Goal: Task Accomplishment & Management: Manage account settings

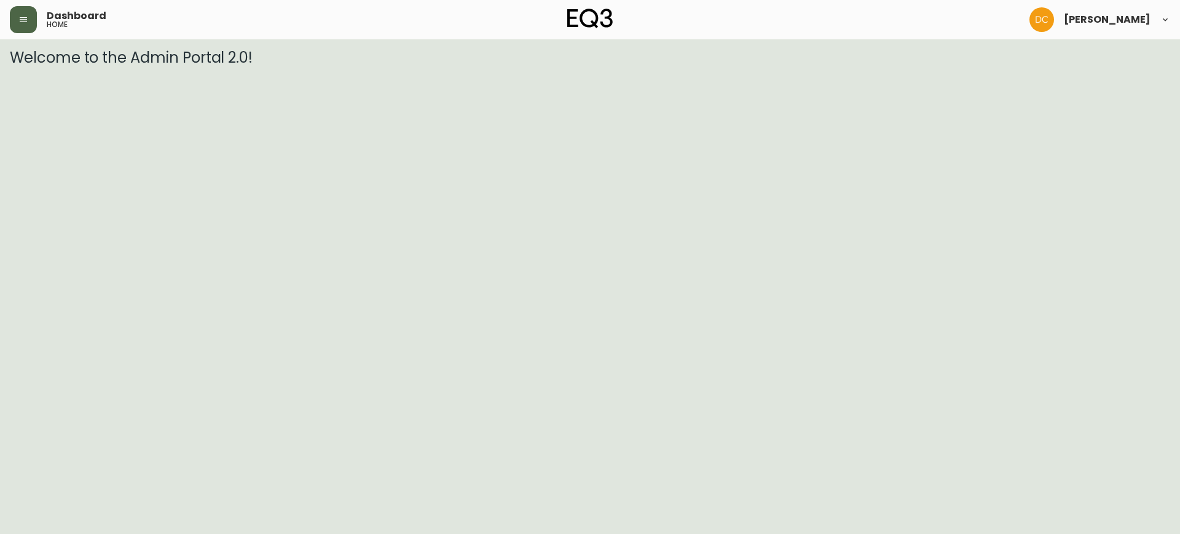
click at [23, 15] on icon "button" at bounding box center [23, 20] width 10 height 10
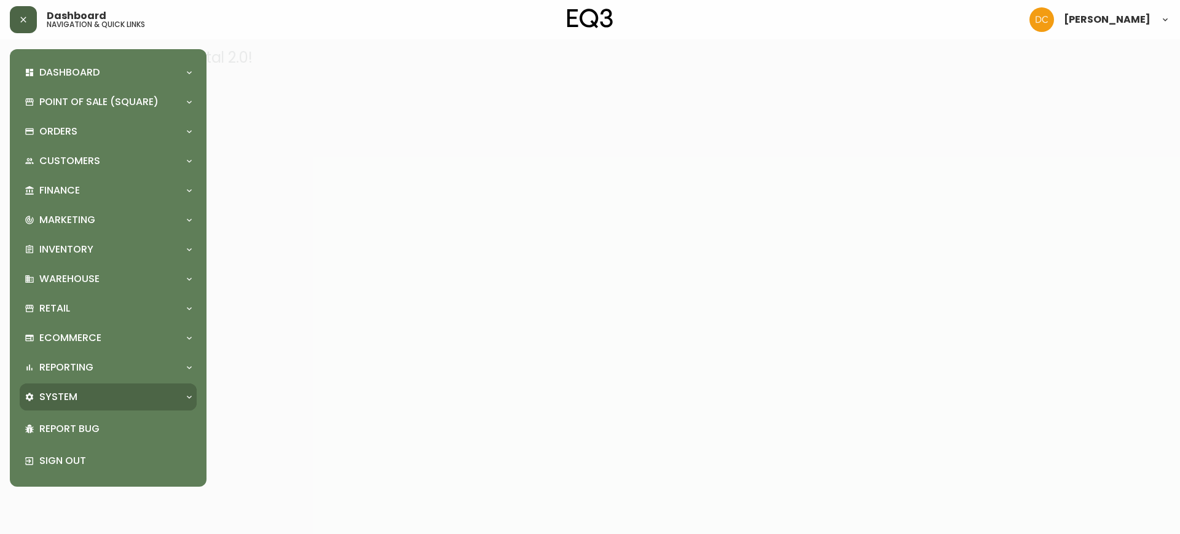
click at [102, 385] on div "System" at bounding box center [108, 397] width 177 height 27
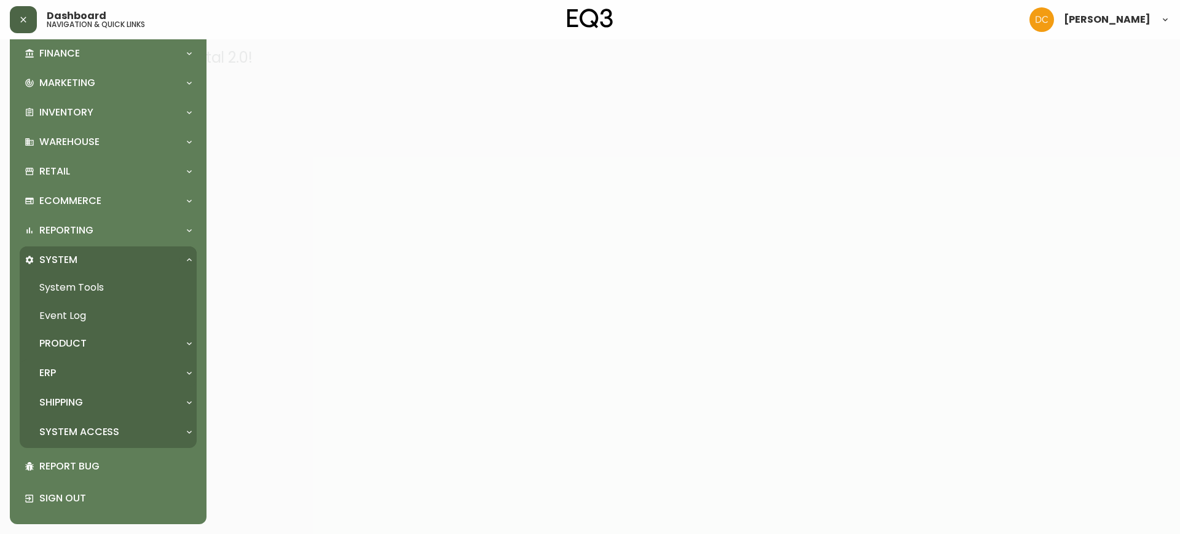
click at [87, 374] on div "ERP" at bounding box center [102, 373] width 155 height 14
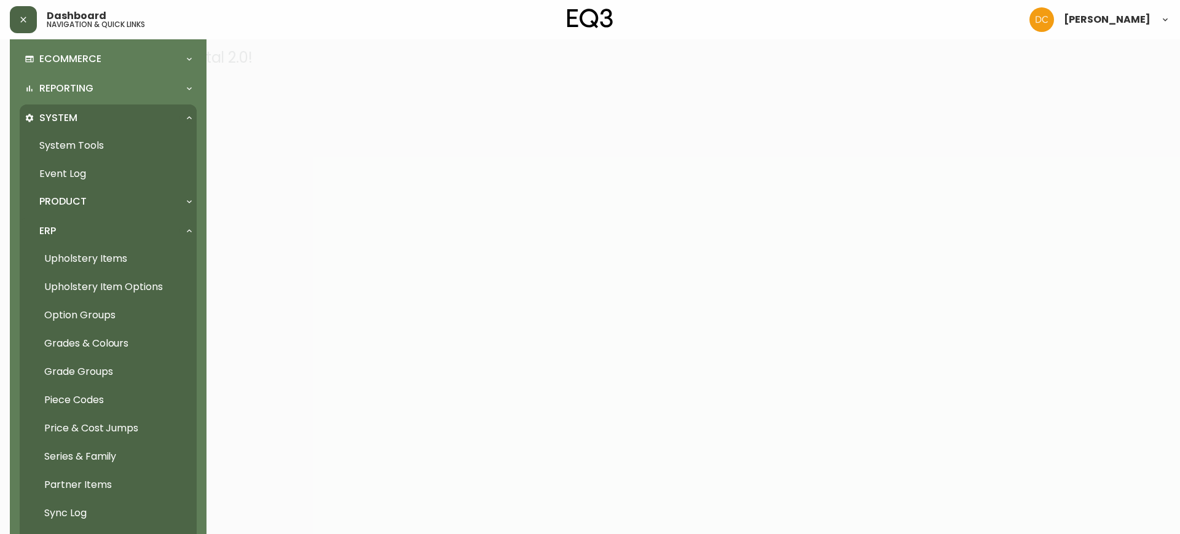
scroll to position [405, 0]
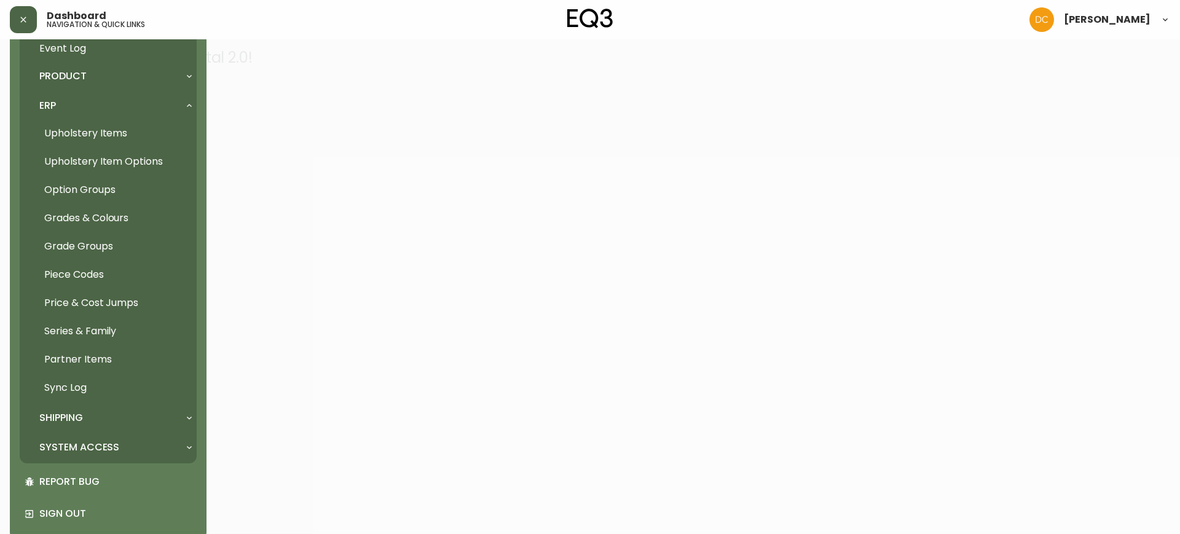
click at [96, 359] on link "Partner Items" at bounding box center [108, 359] width 177 height 28
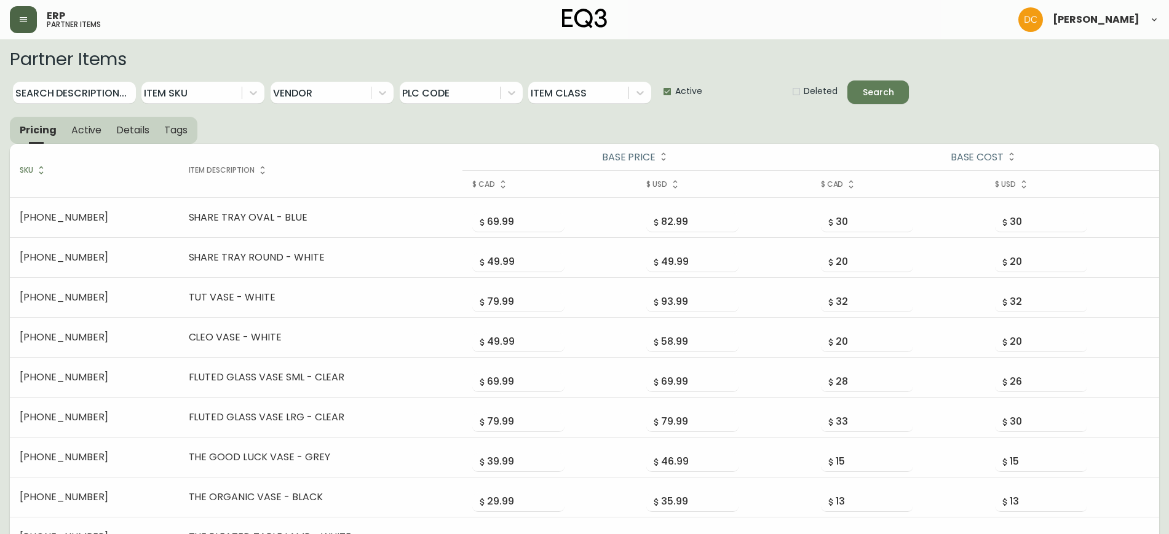
click at [24, 22] on icon "button" at bounding box center [23, 20] width 10 height 10
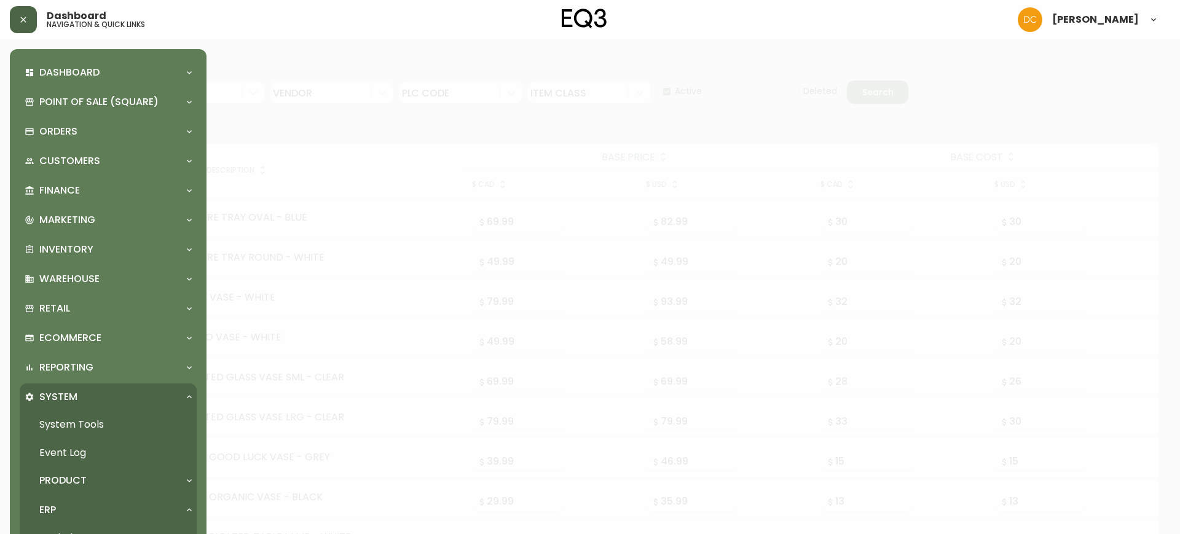
scroll to position [384, 0]
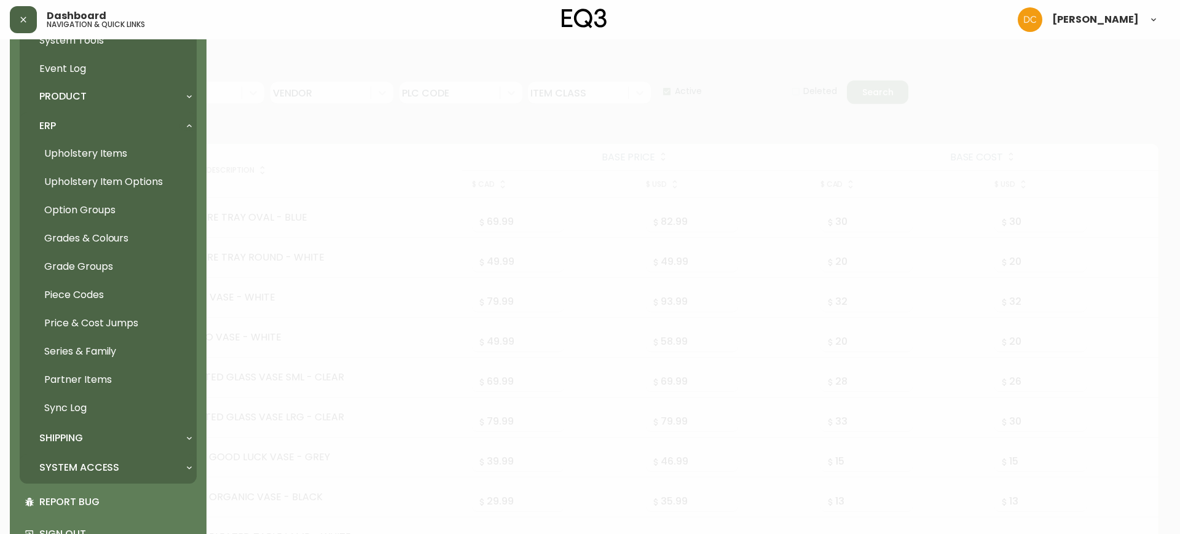
click at [103, 457] on div "System Access" at bounding box center [108, 467] width 177 height 27
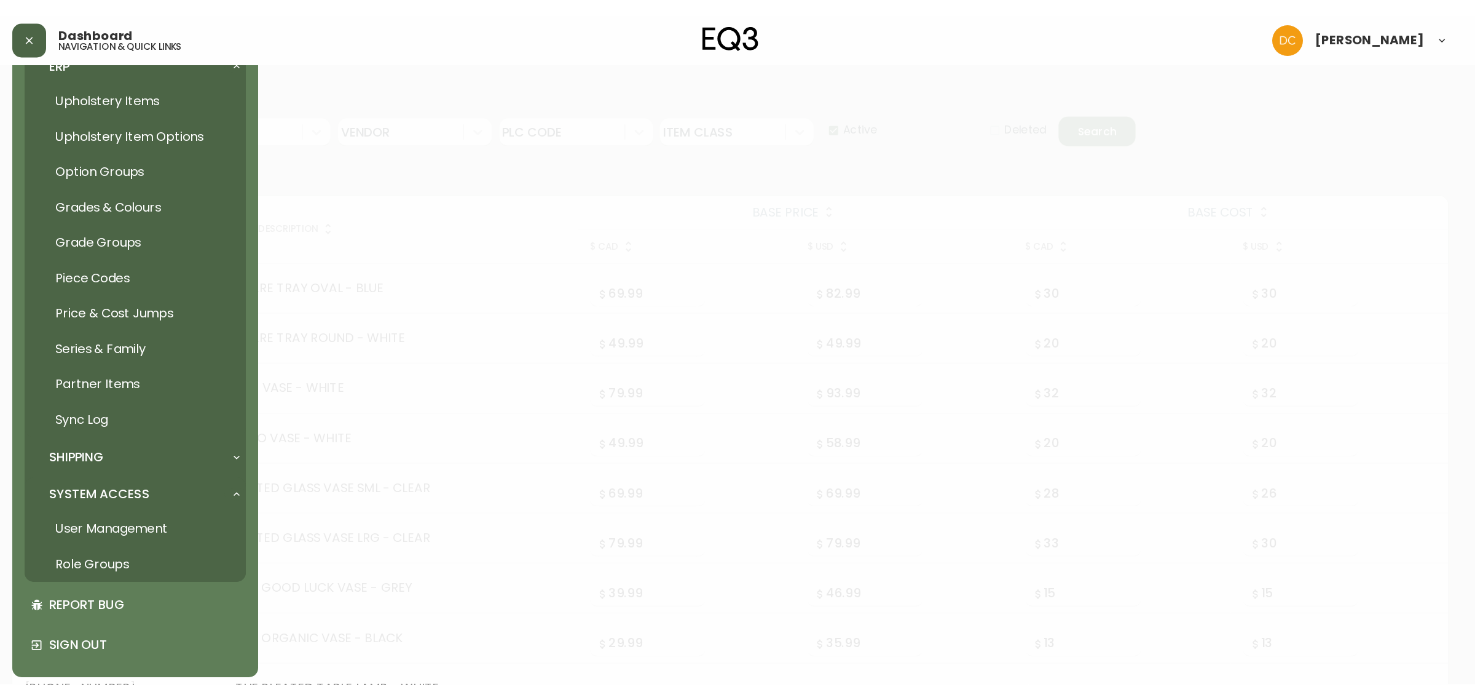
scroll to position [474, 0]
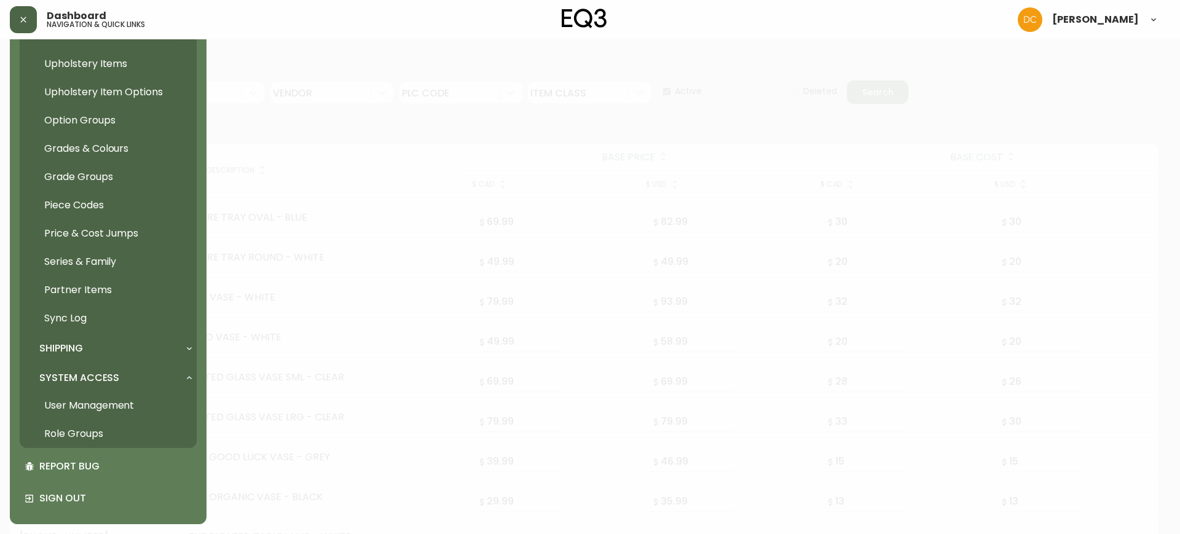
click at [110, 408] on link "User Management" at bounding box center [108, 406] width 177 height 28
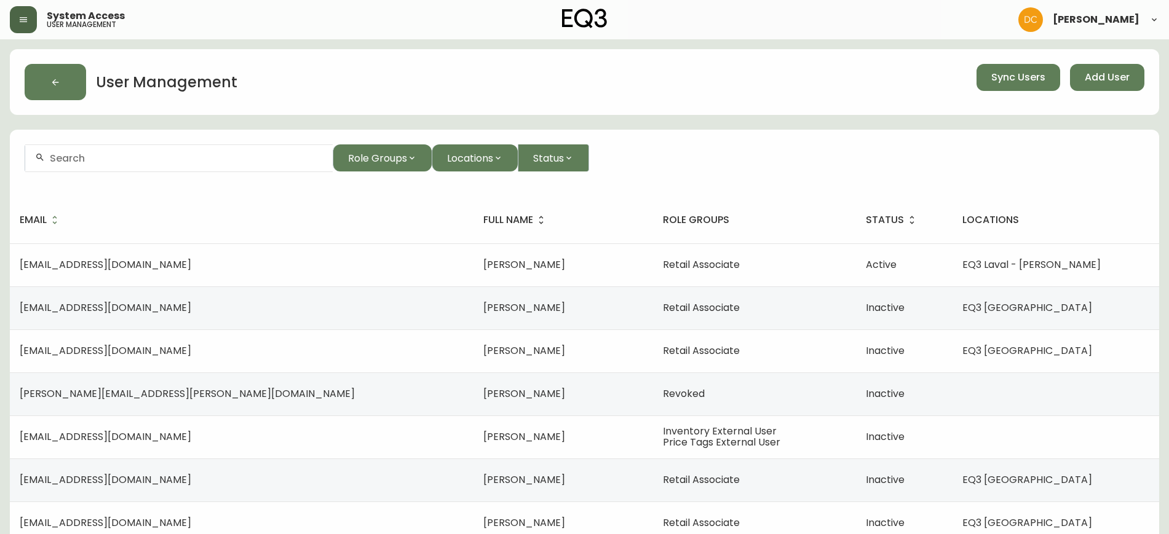
click at [178, 144] on div at bounding box center [178, 158] width 307 height 28
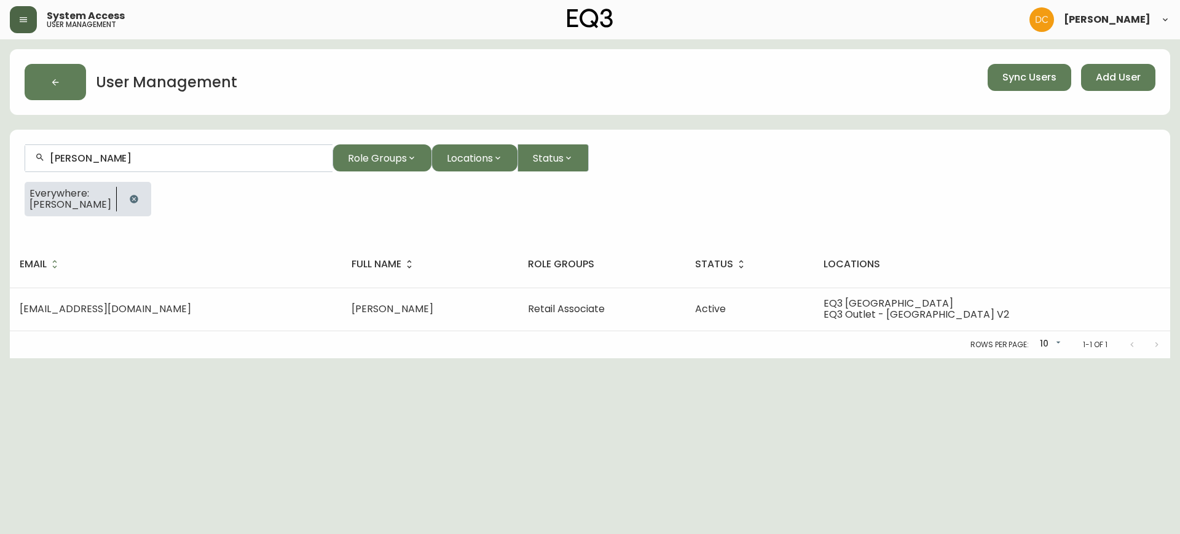
type input "[PERSON_NAME]"
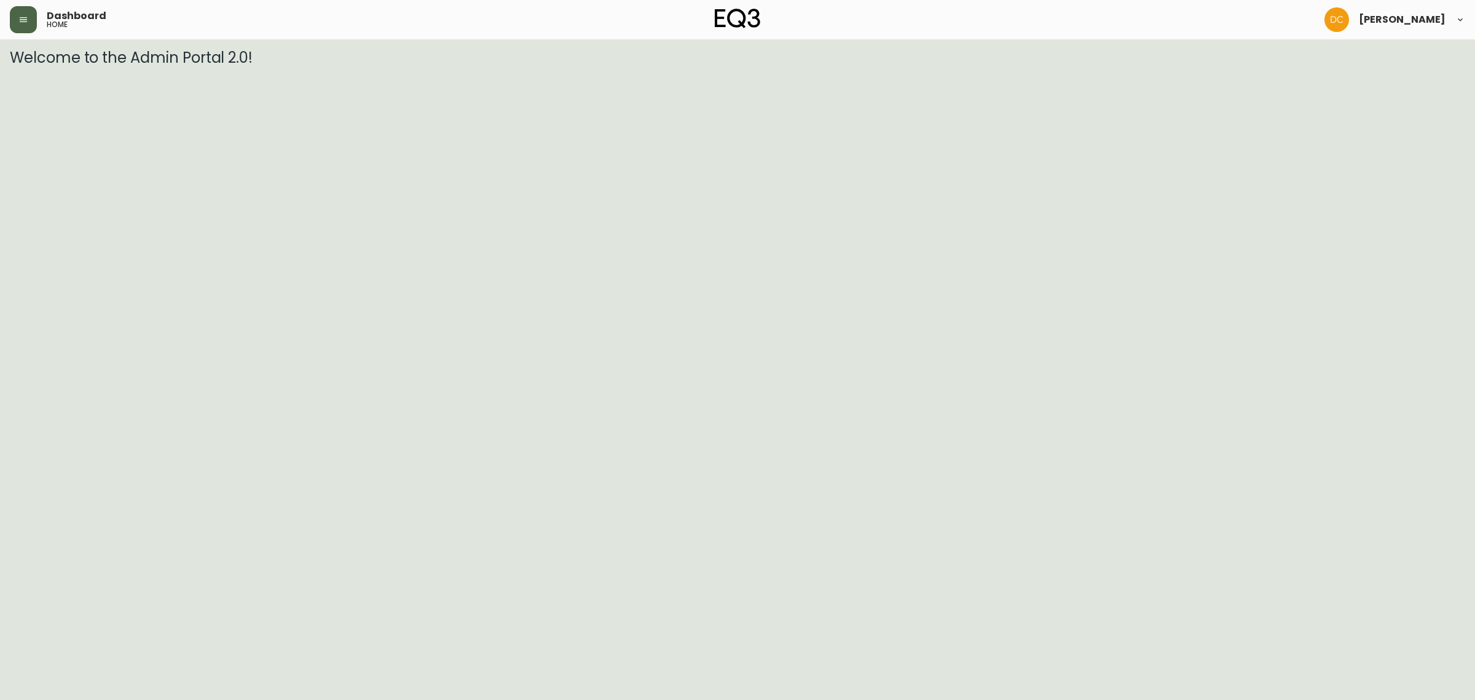
click at [31, 23] on button "button" at bounding box center [23, 19] width 27 height 27
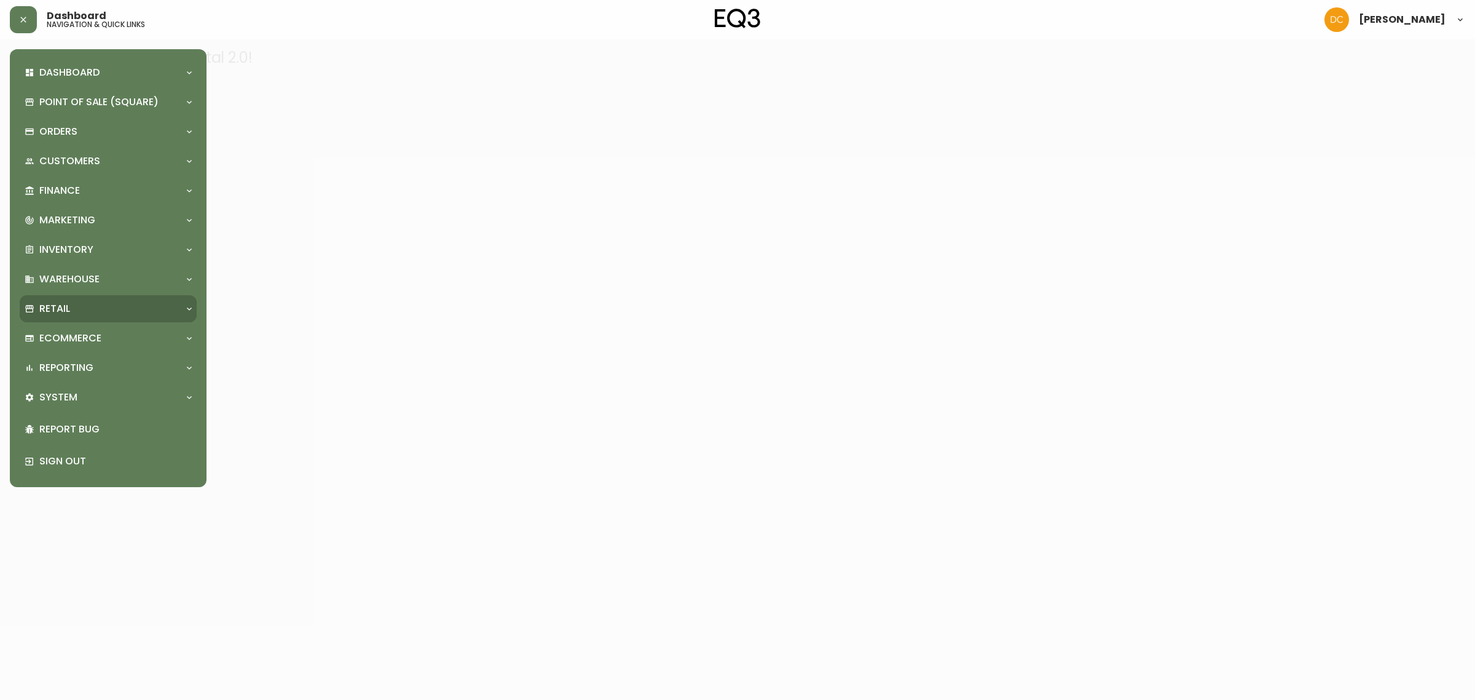
click at [90, 307] on div "Retail" at bounding box center [102, 309] width 155 height 14
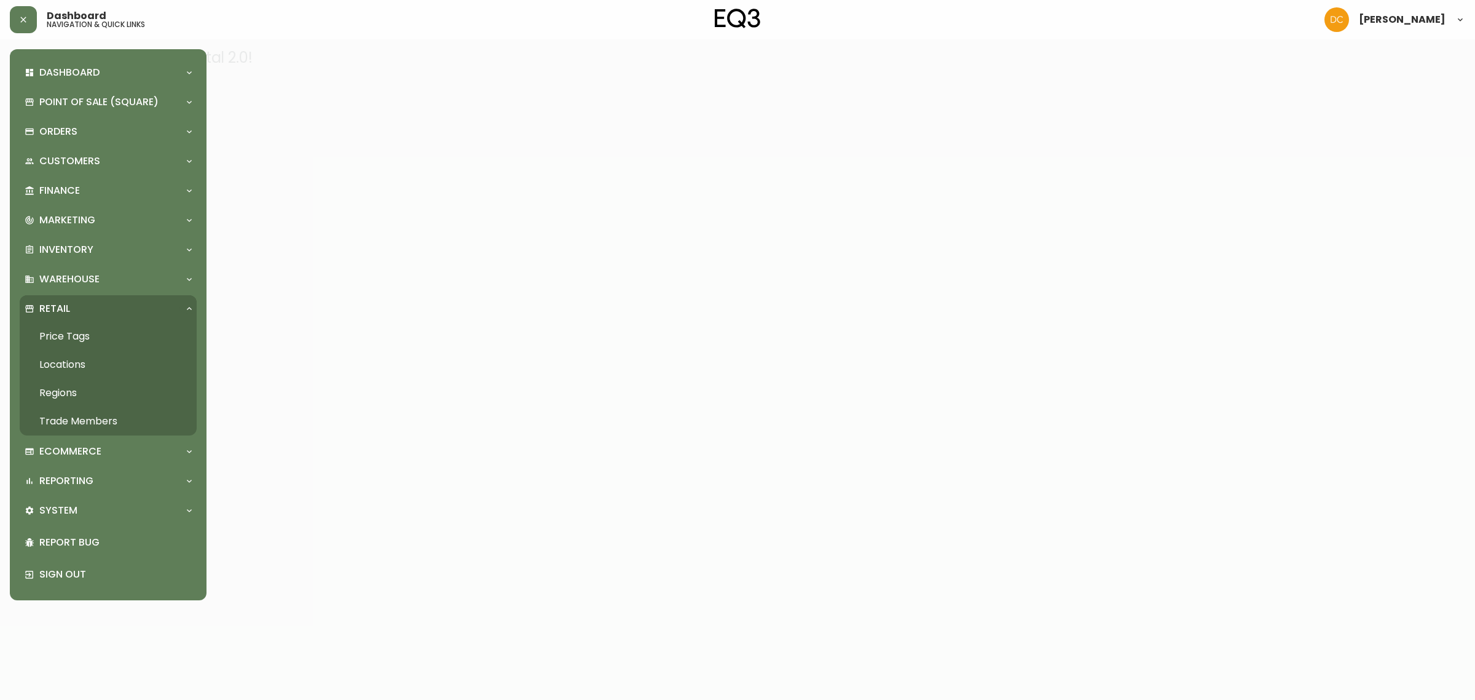
click at [106, 366] on link "Locations" at bounding box center [108, 364] width 177 height 28
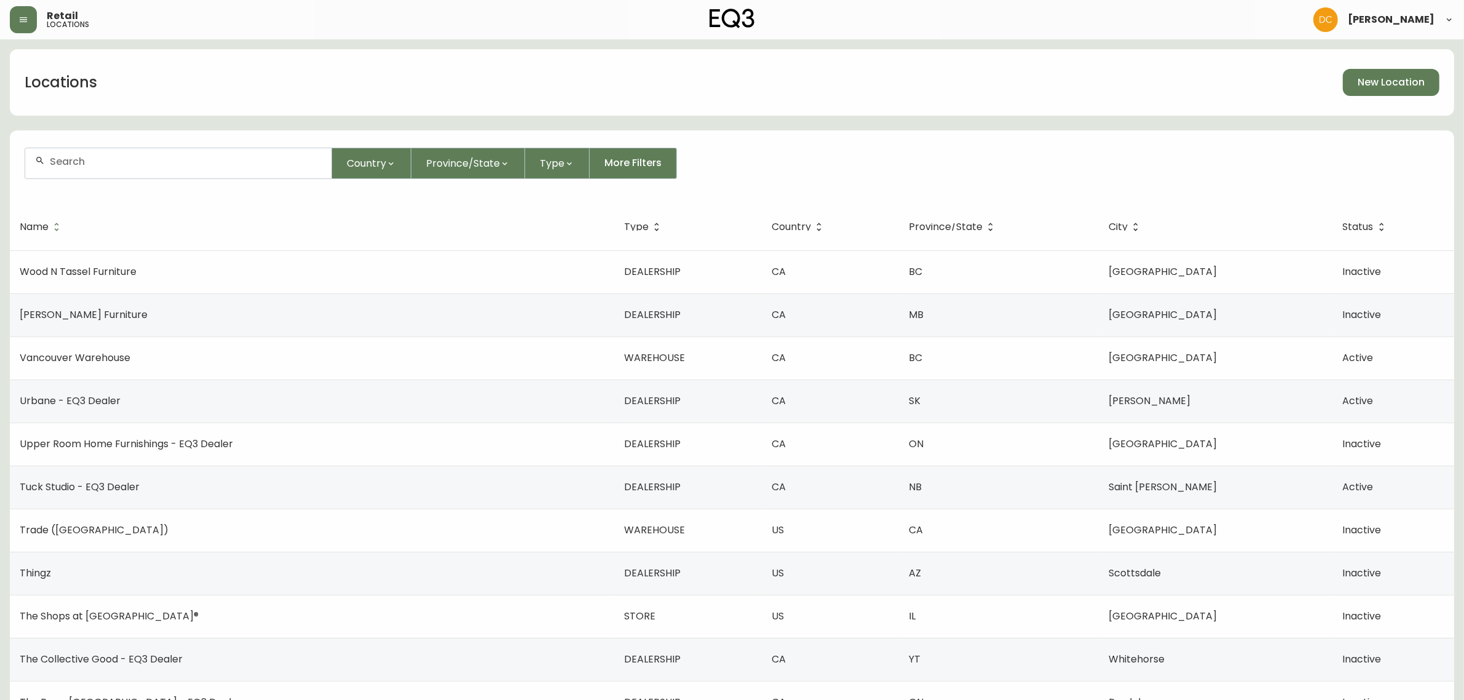
click at [111, 164] on input "text" at bounding box center [186, 162] width 272 height 12
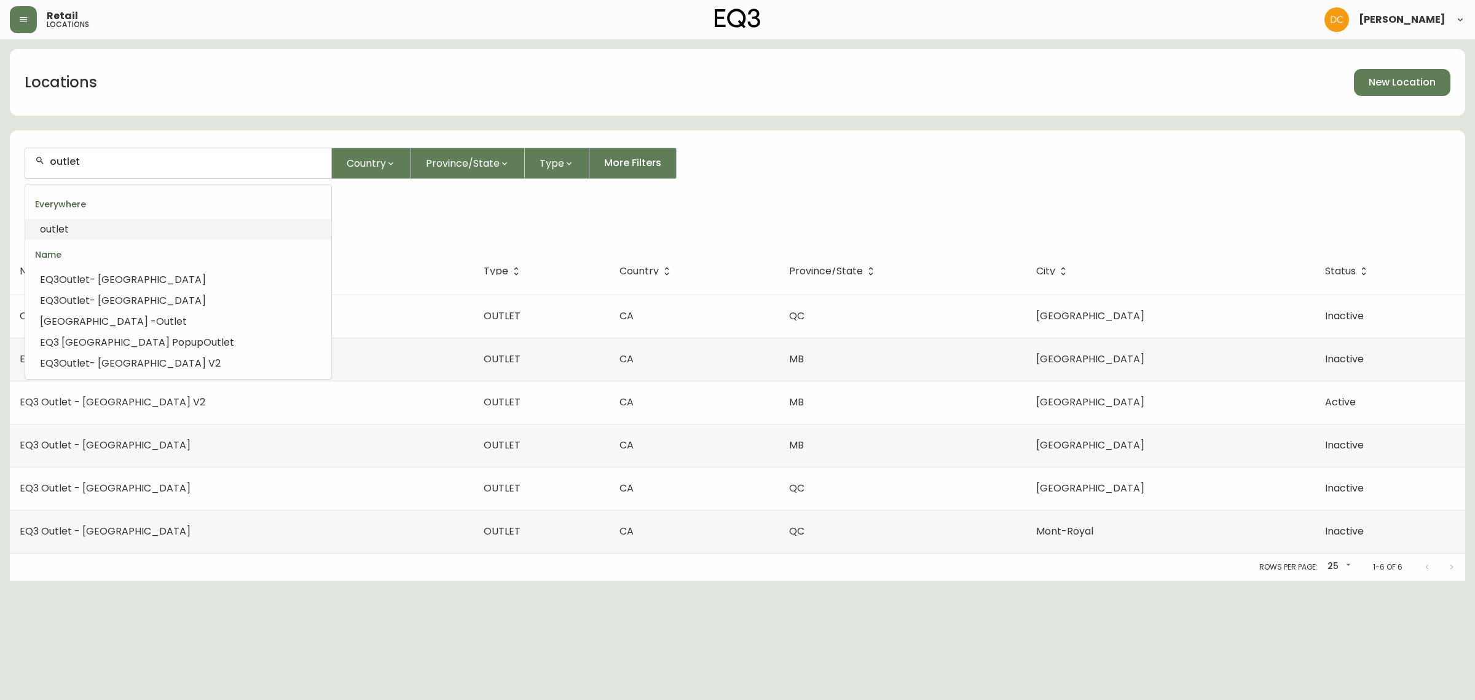
click at [164, 167] on input "outlet" at bounding box center [186, 162] width 272 height 12
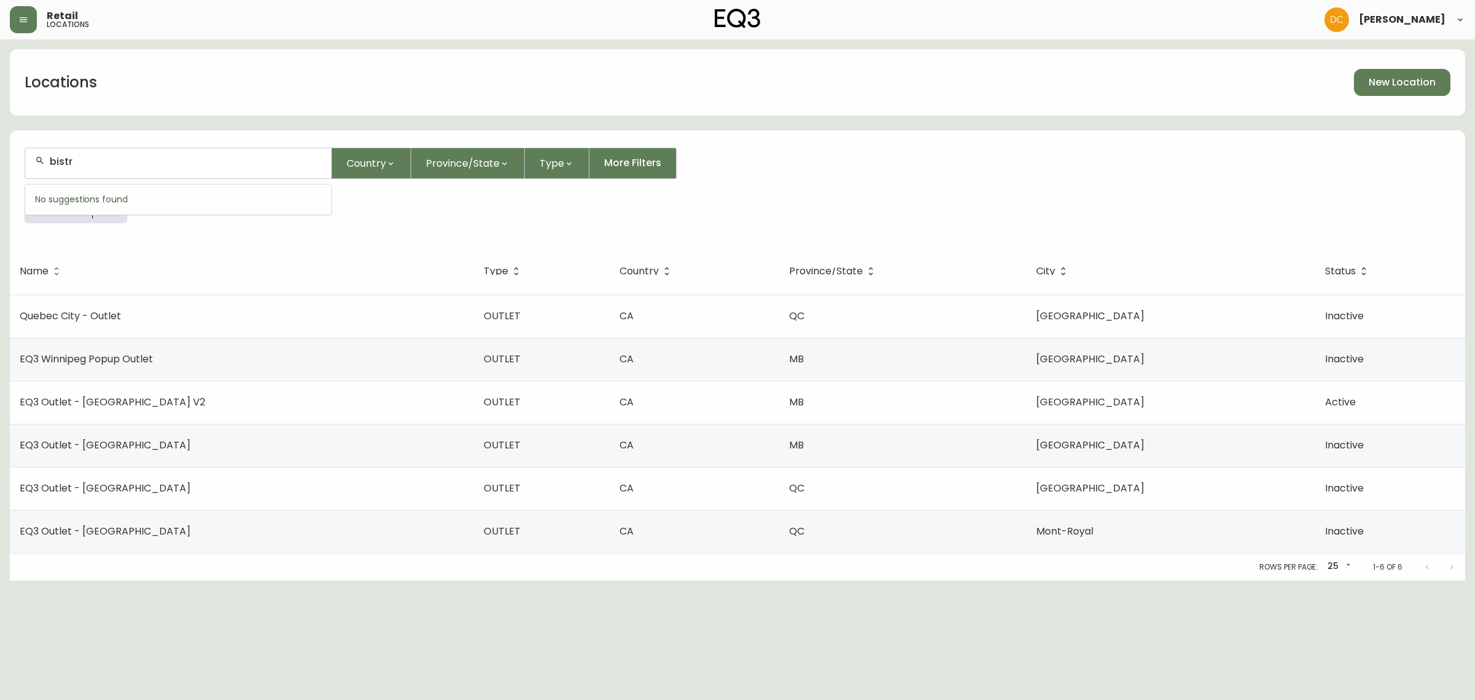
type input "bistro"
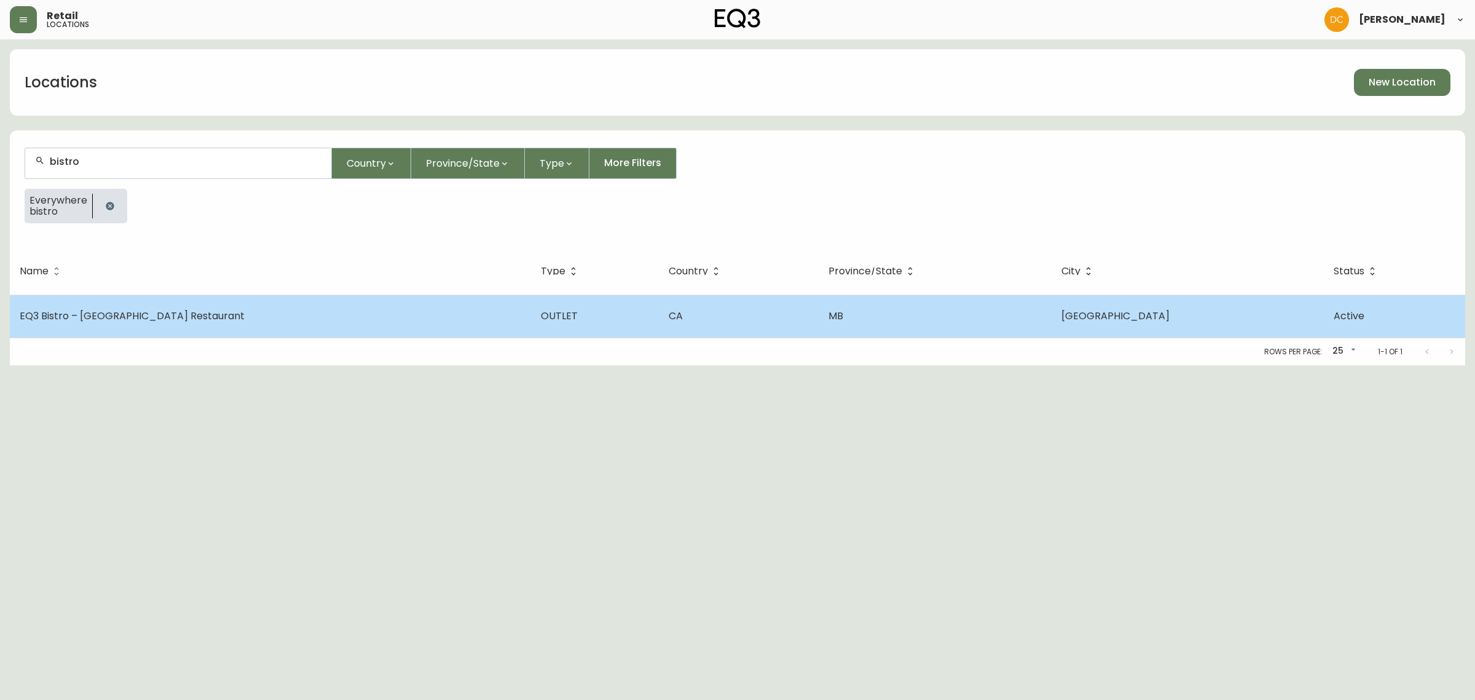
type input "bistro"
click at [293, 318] on td "EQ3 Bistro – Winnipeg Restaurant" at bounding box center [270, 315] width 521 height 43
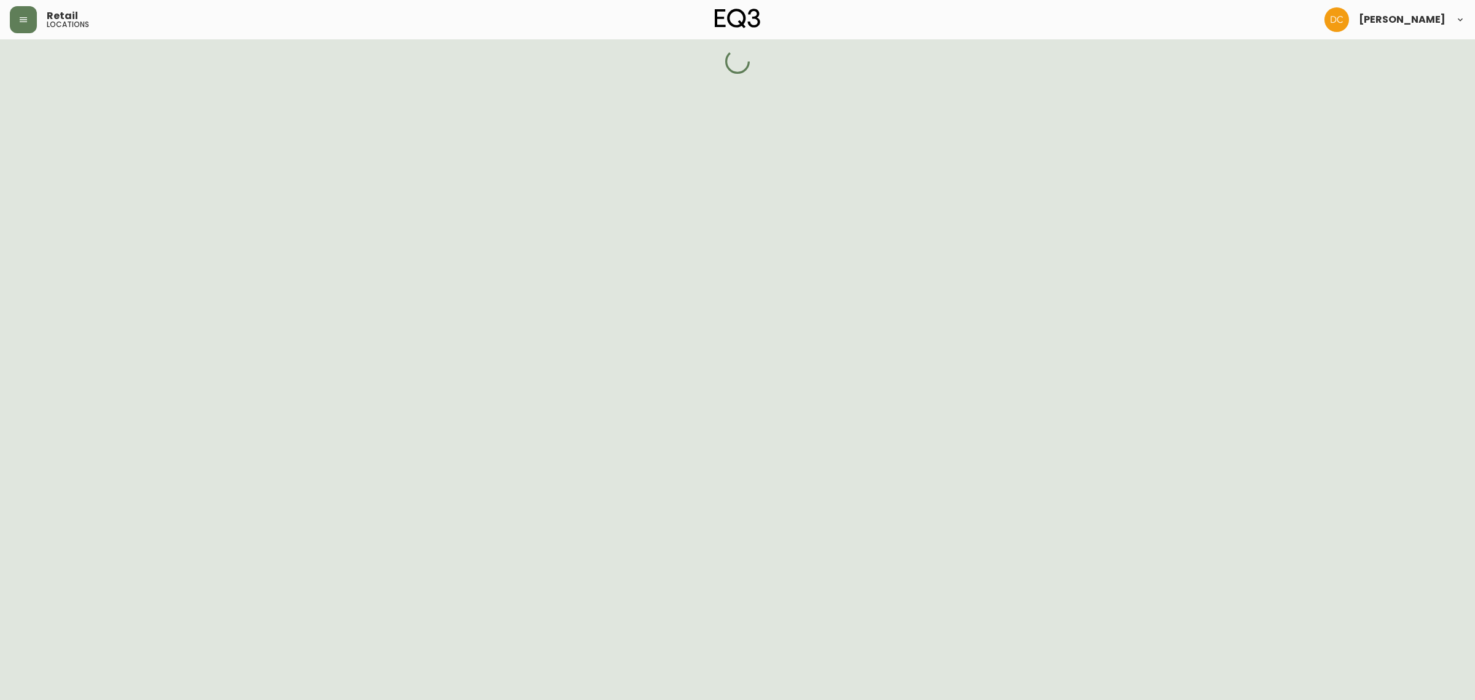
select select "OUTLET"
select select "MB"
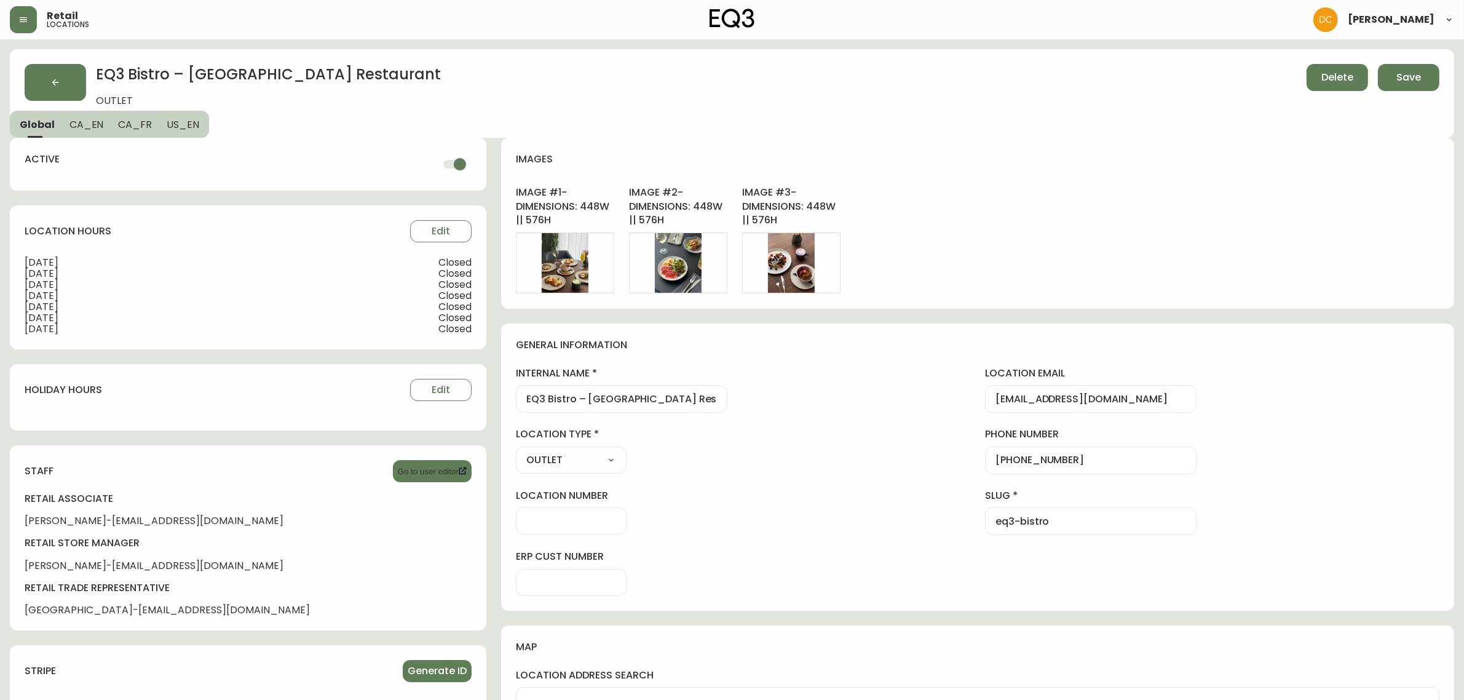
click at [431, 165] on input "checkbox" at bounding box center [460, 163] width 70 height 23
checkbox input "false"
click at [1414, 81] on span "Save" at bounding box center [1408, 78] width 25 height 14
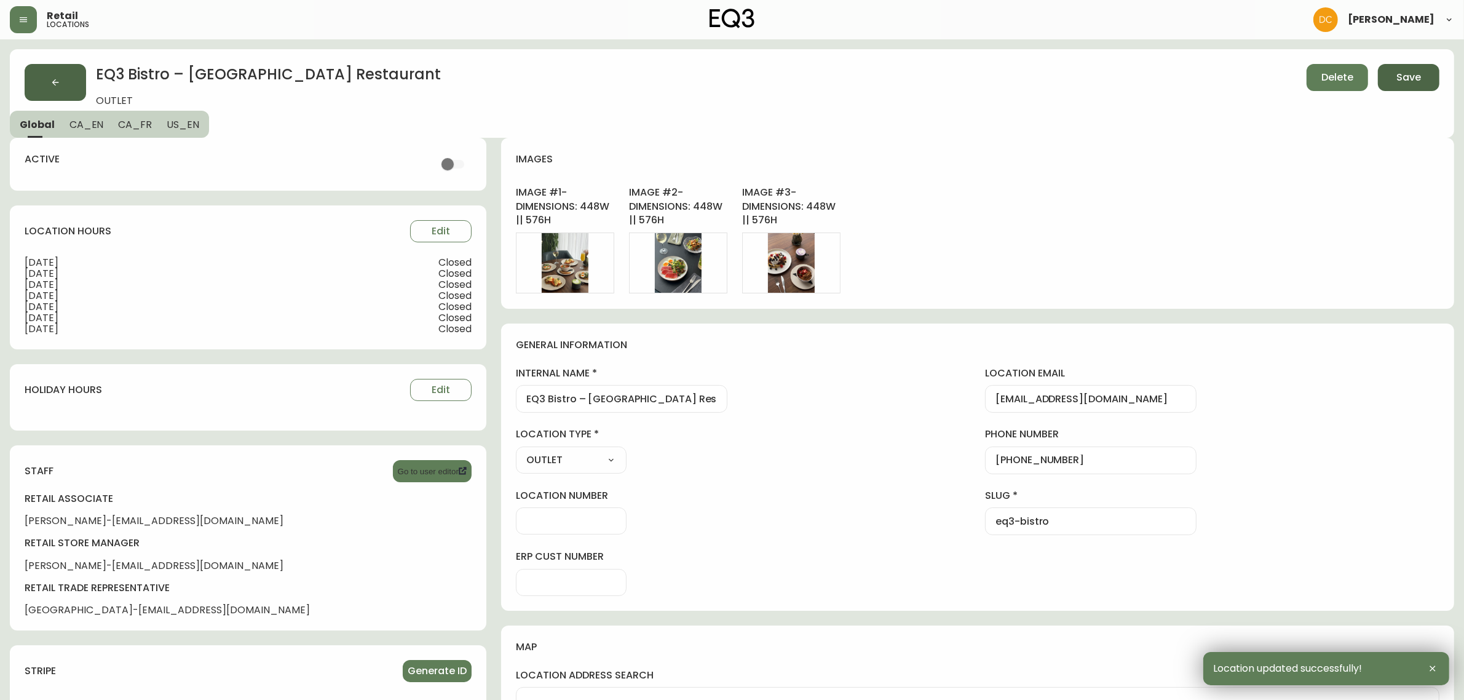
click at [66, 81] on button "button" at bounding box center [55, 82] width 61 height 37
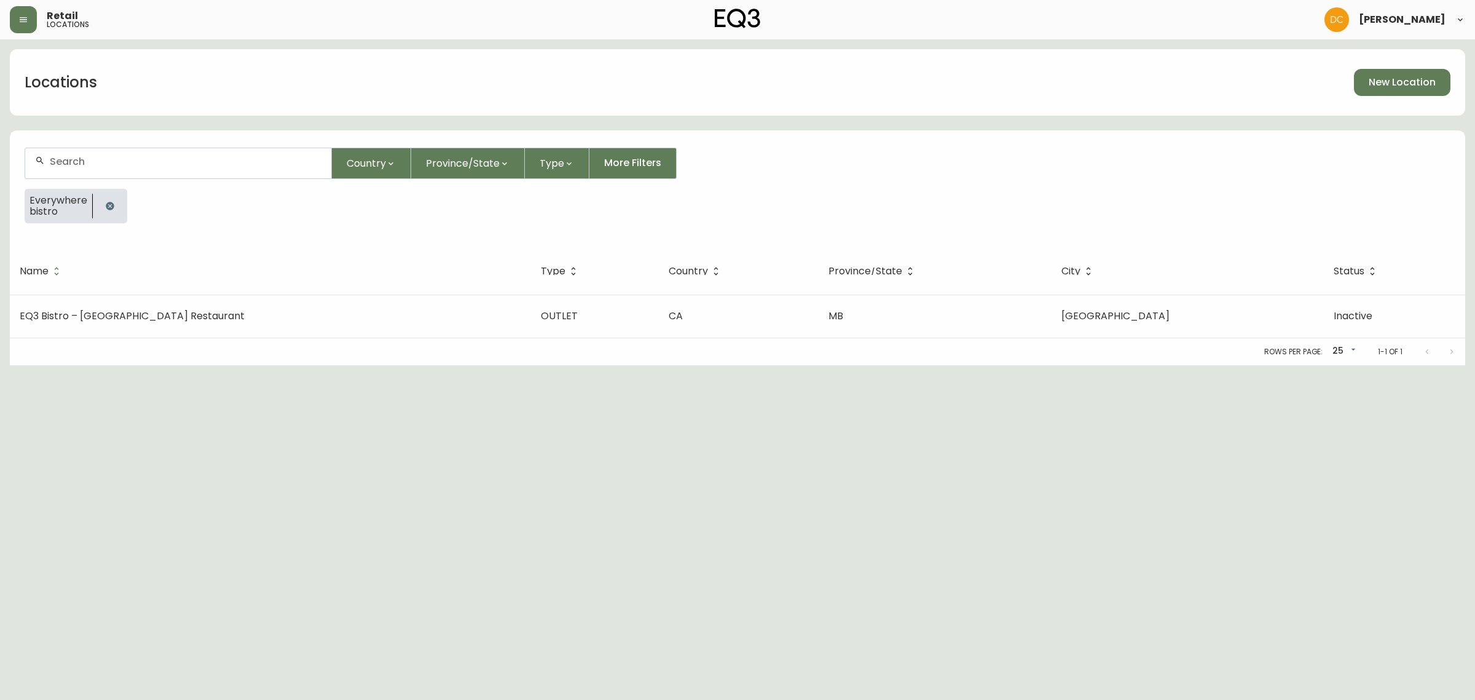
click at [134, 168] on div at bounding box center [178, 163] width 306 height 30
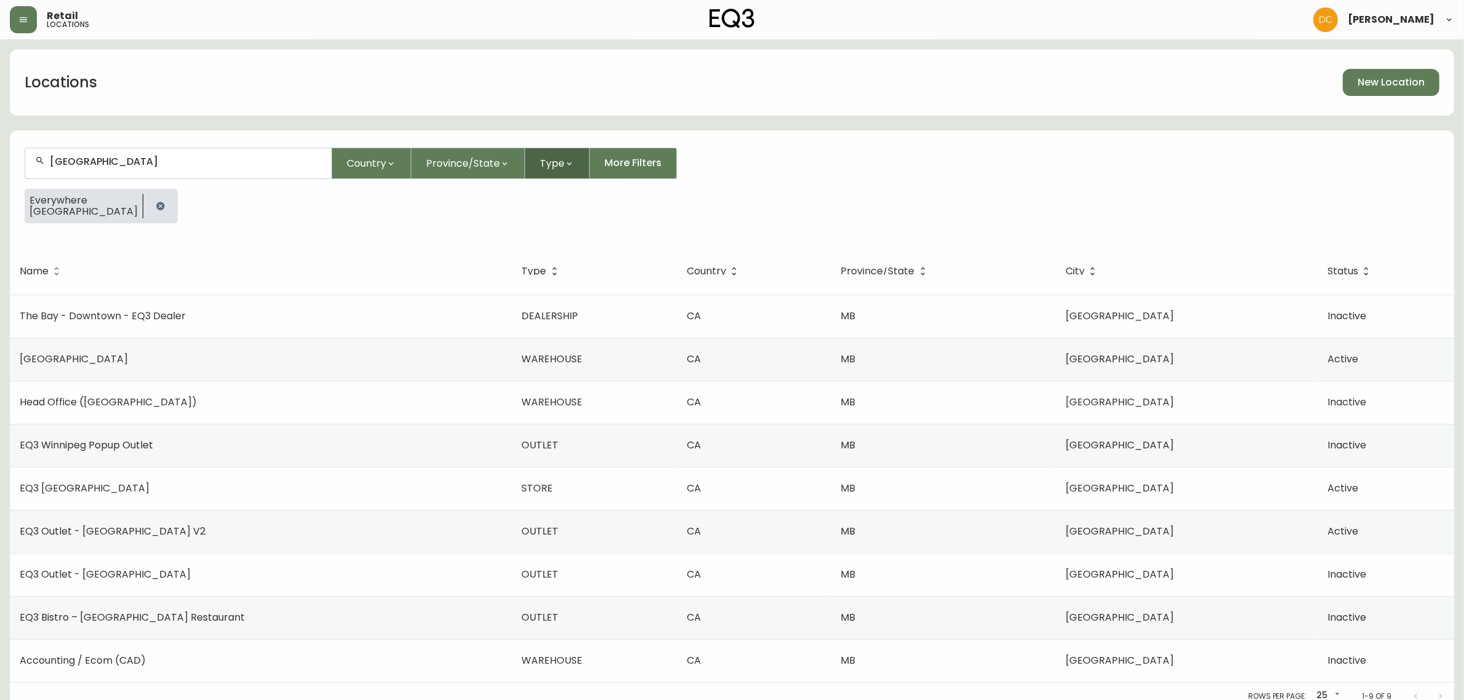
type input "winnipeg"
click at [547, 170] on button "Type" at bounding box center [557, 163] width 65 height 31
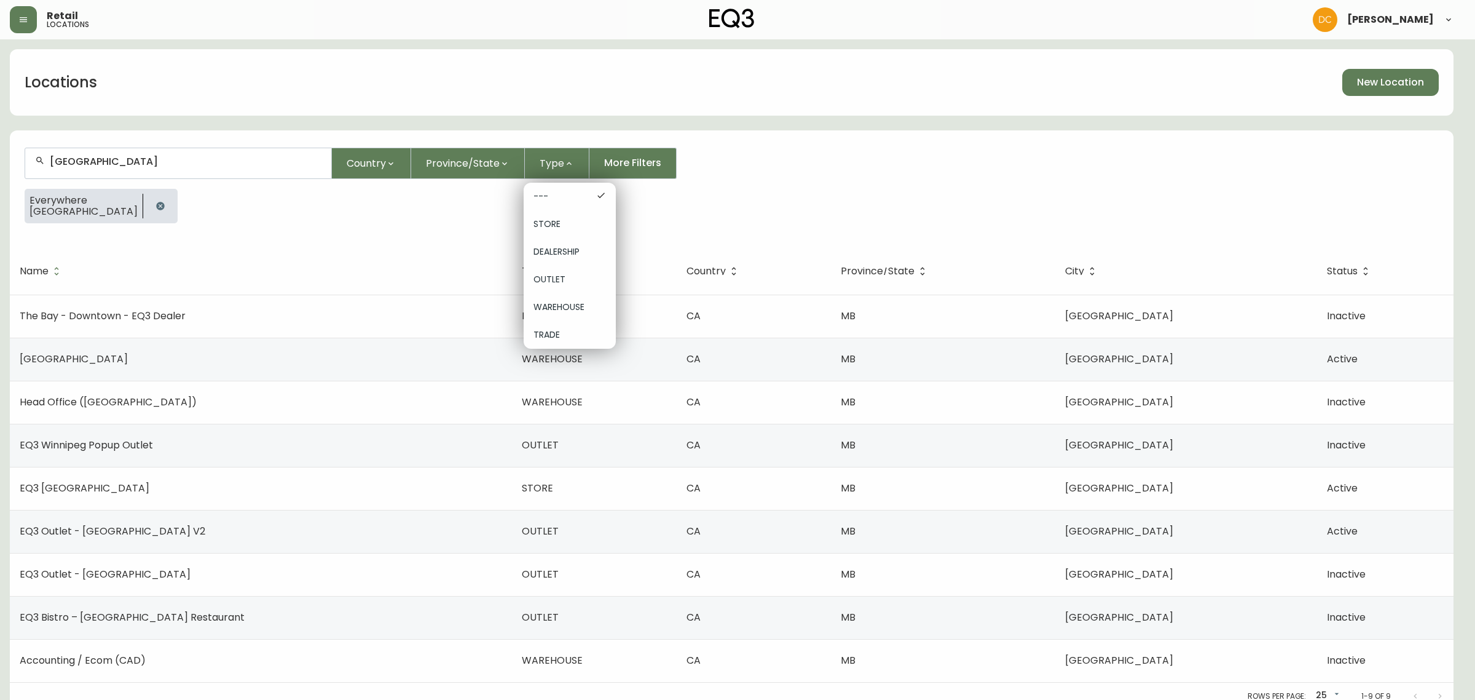
click at [558, 232] on div "STORE" at bounding box center [570, 224] width 92 height 28
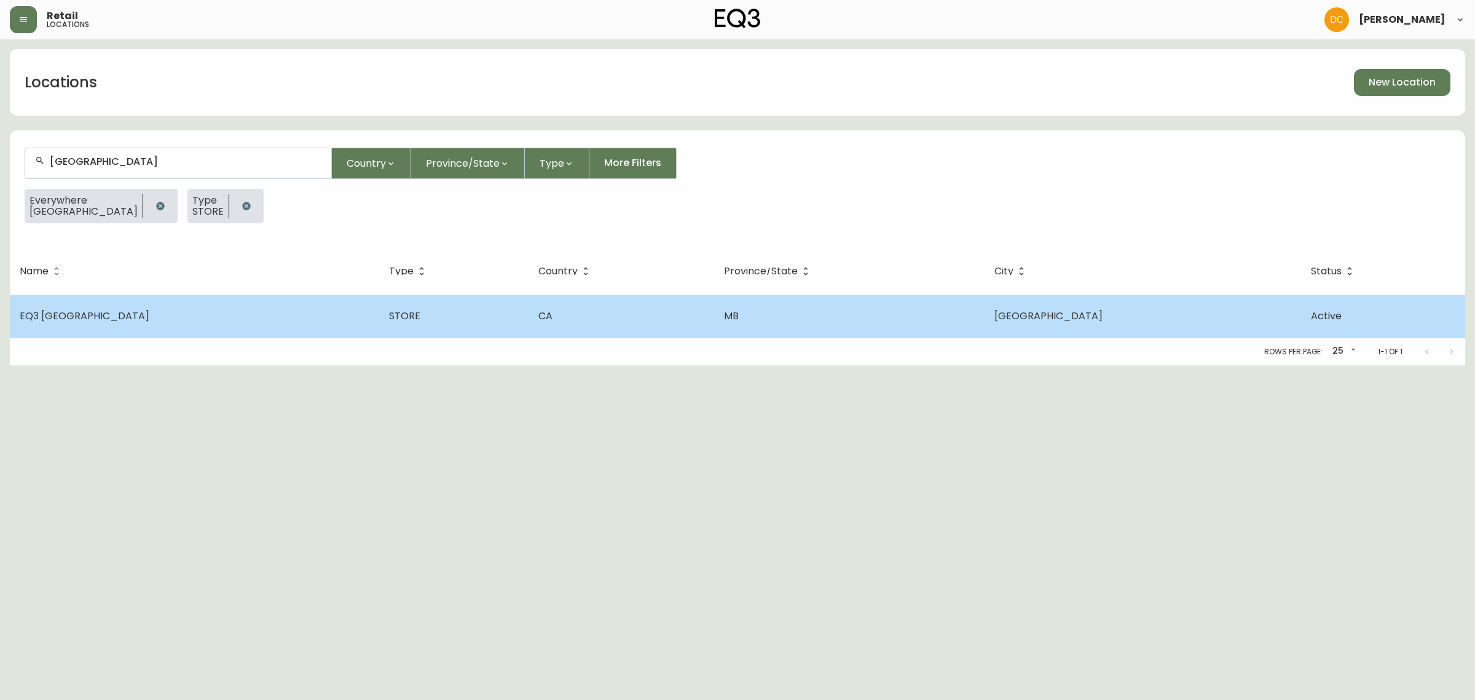
click at [253, 330] on td "EQ3 [GEOGRAPHIC_DATA]" at bounding box center [194, 315] width 369 height 43
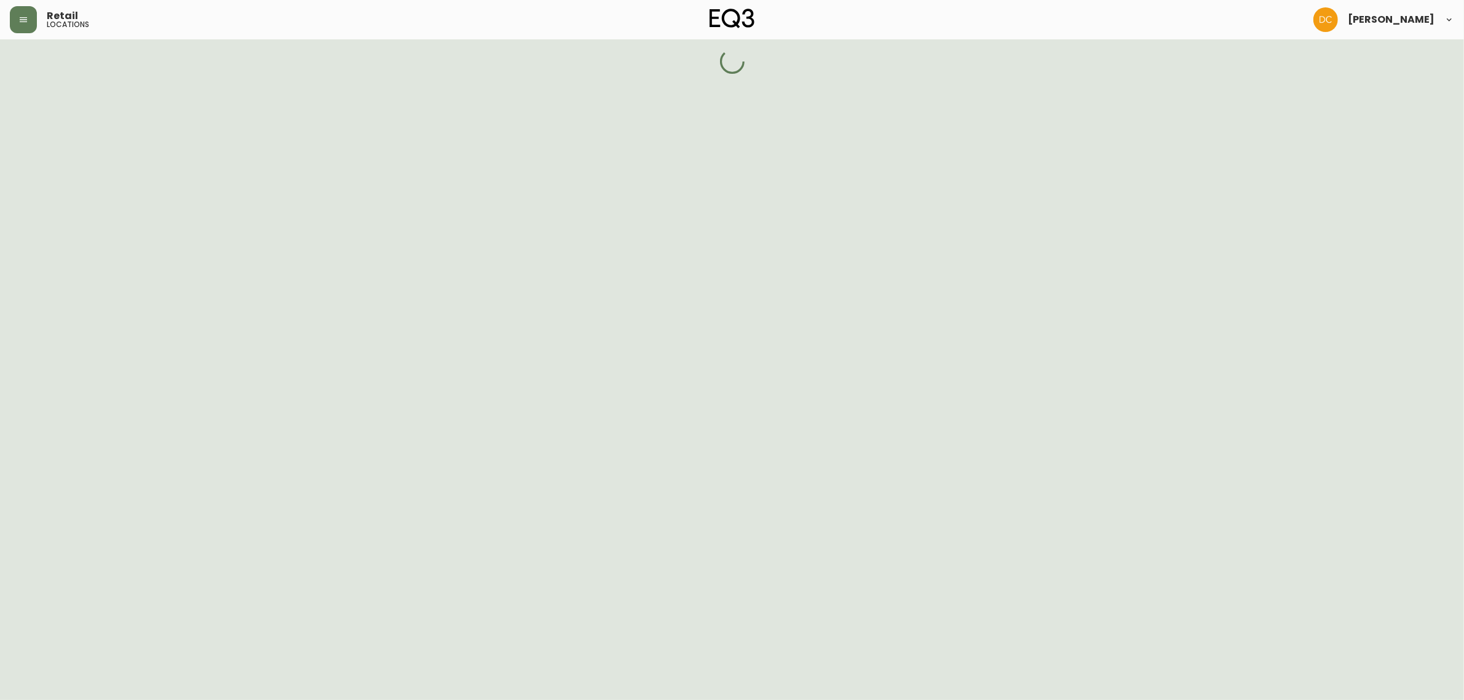
select select "MB"
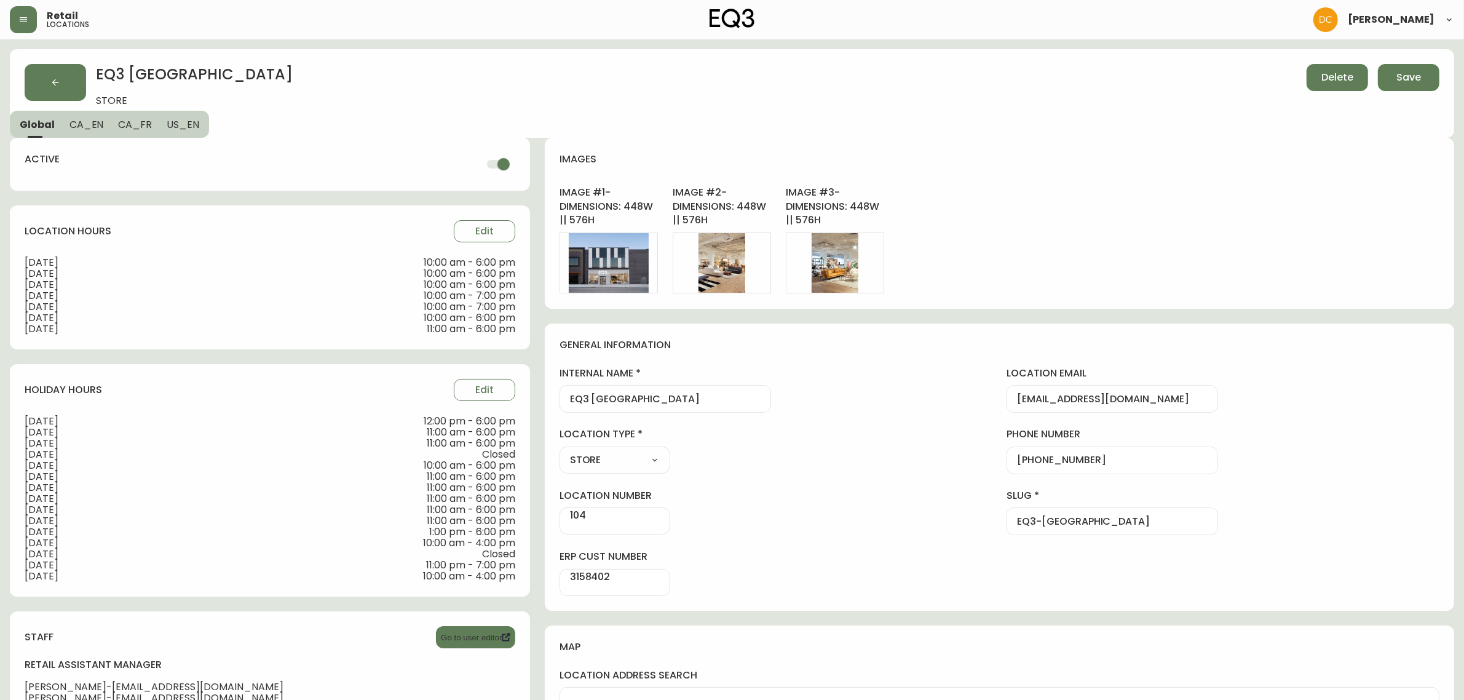
click at [89, 123] on span "CA_EN" at bounding box center [86, 124] width 34 height 13
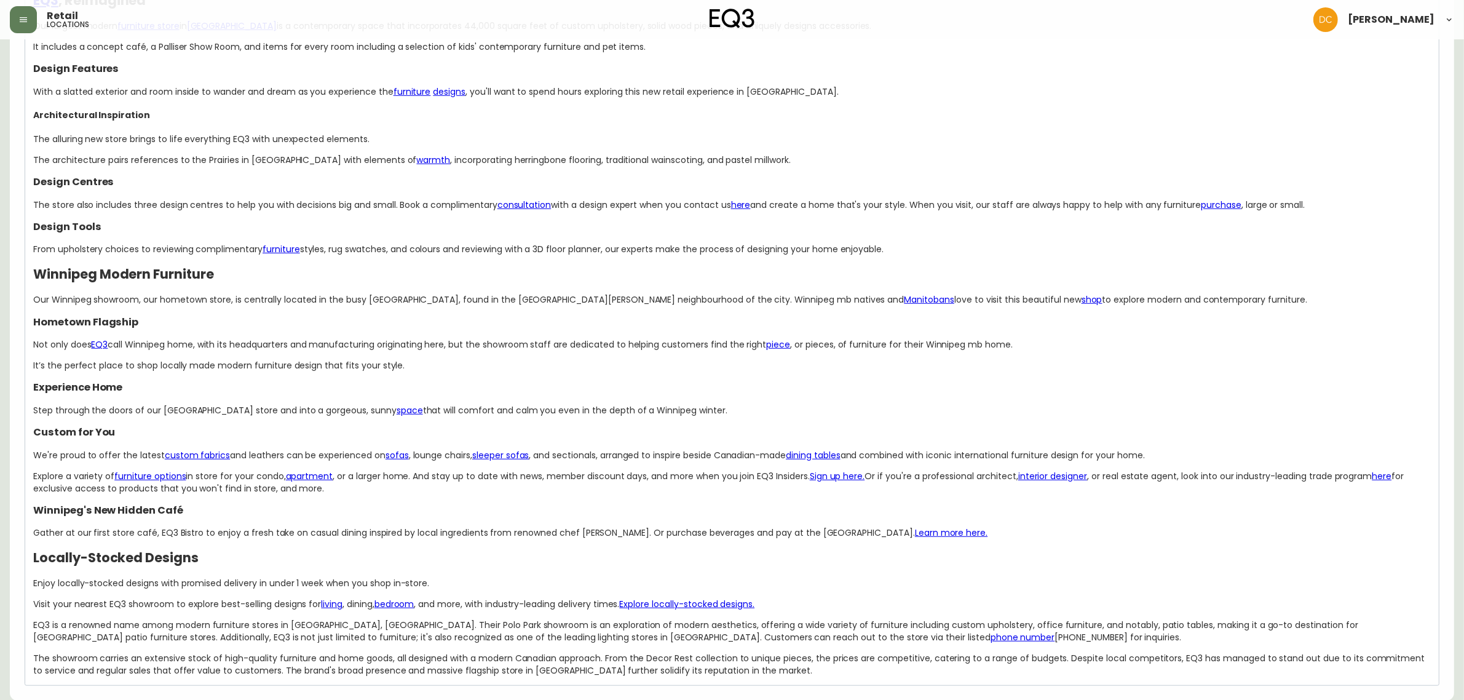
scroll to position [1078, 0]
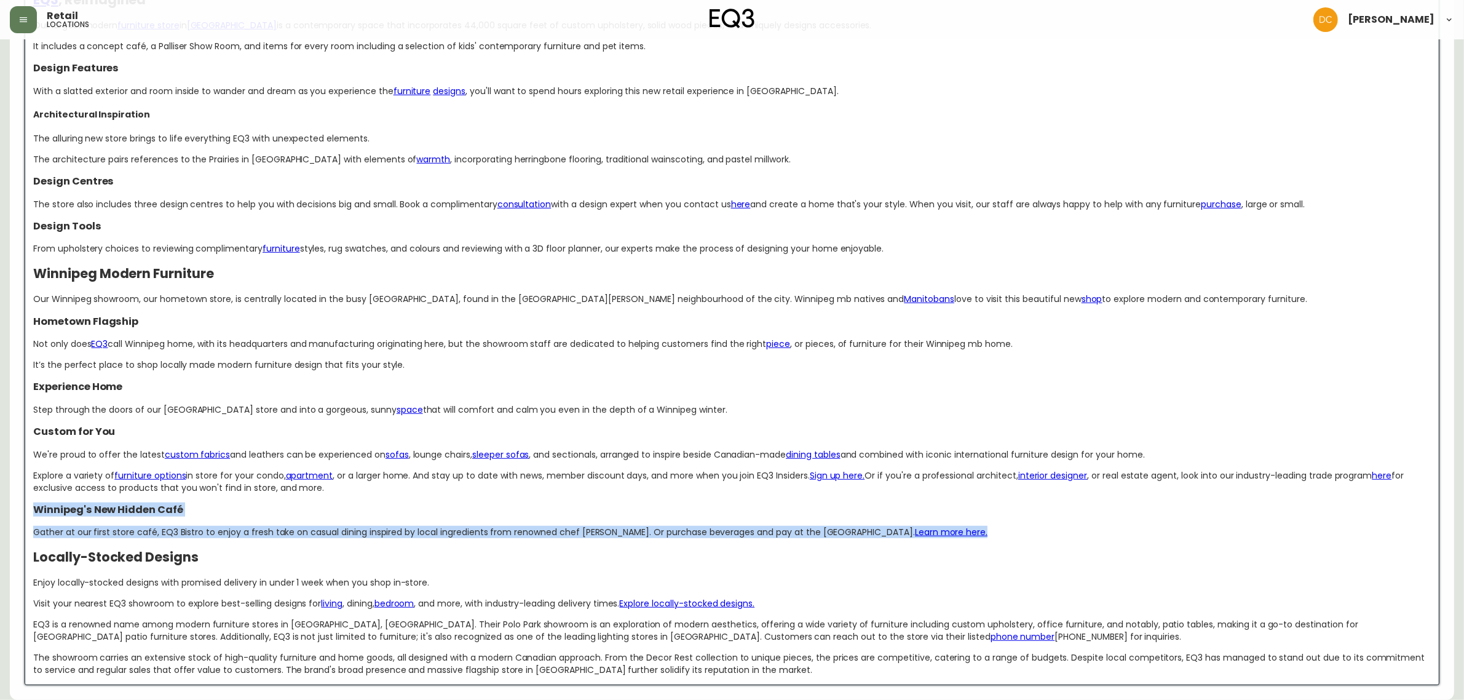
drag, startPoint x: 947, startPoint y: 535, endPoint x: 25, endPoint y: 509, distance: 922.5
click at [25, 509] on div "PAY OVER TIME WITH AFFIRM — 0% APR FINANCING UPON APPROVAL Affirm provides flex…" at bounding box center [732, 276] width 1415 height 818
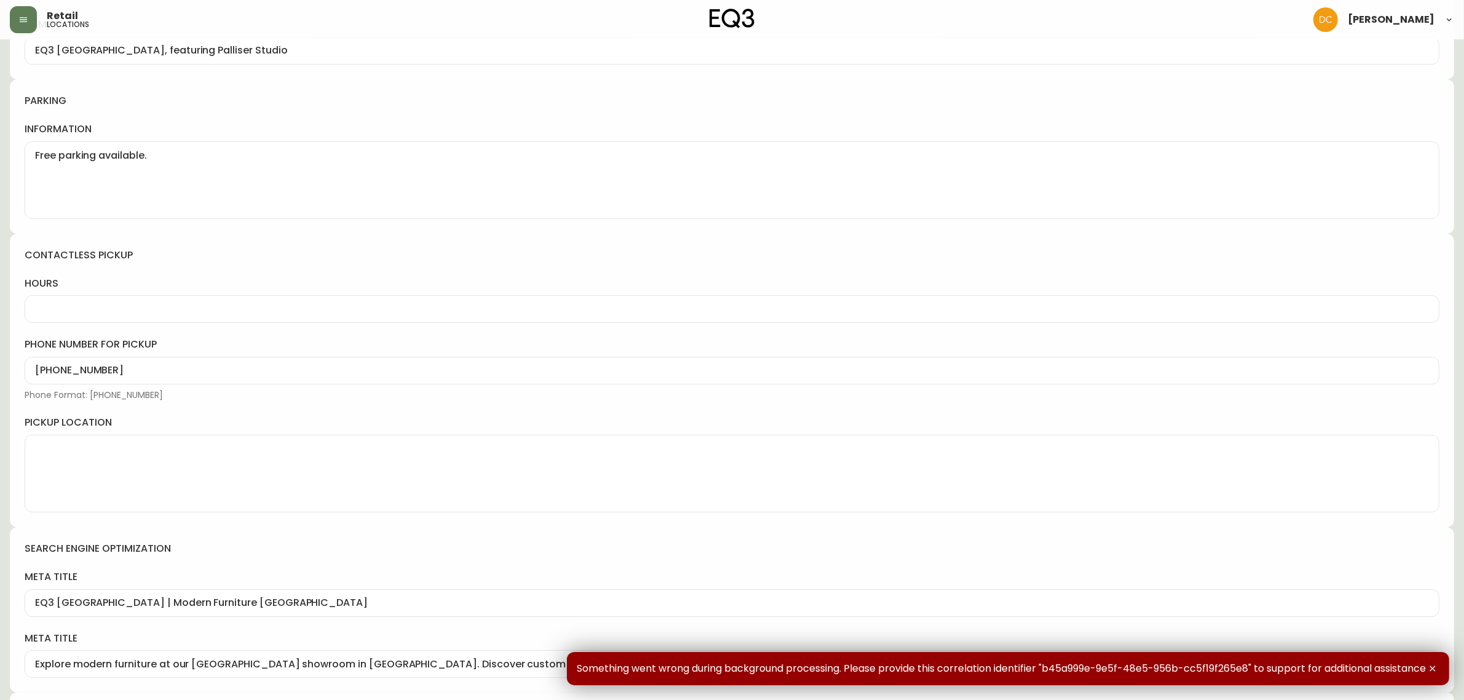
scroll to position [0, 0]
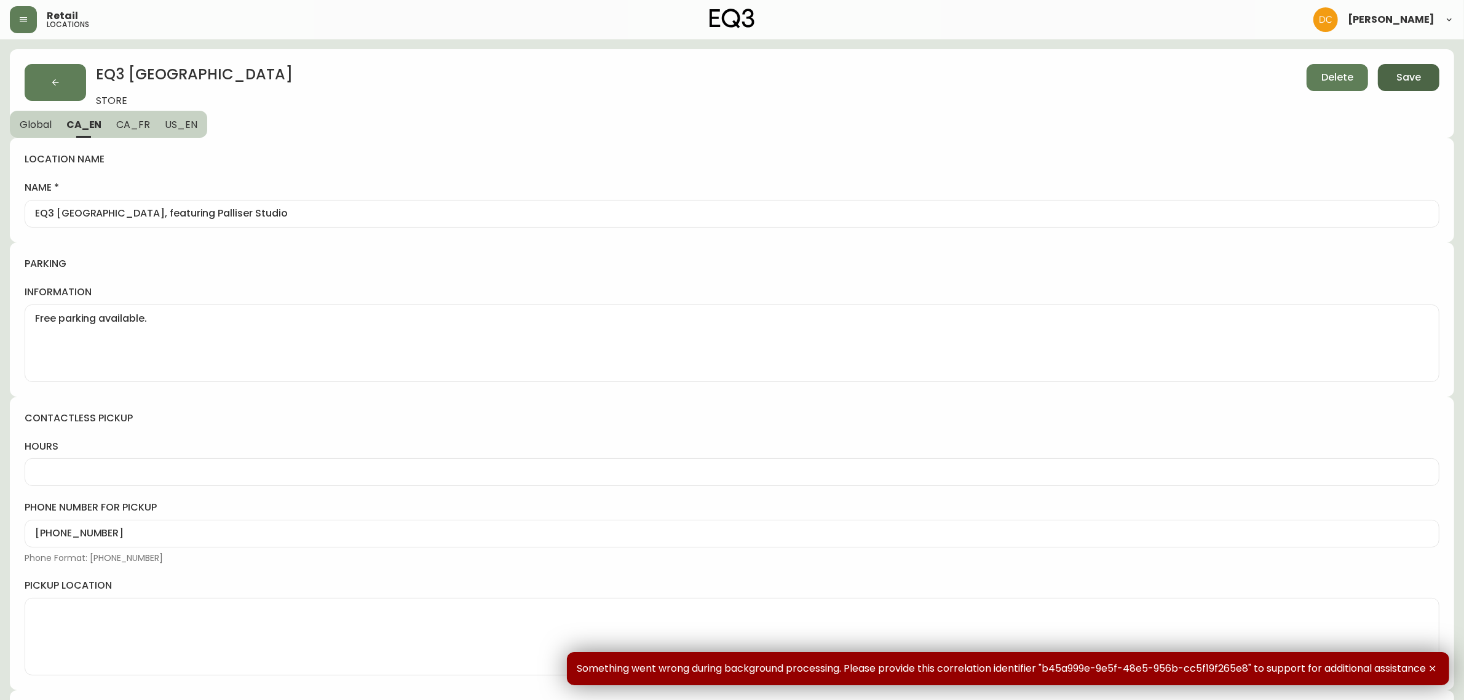
click at [1384, 76] on button "Save" at bounding box center [1408, 77] width 61 height 27
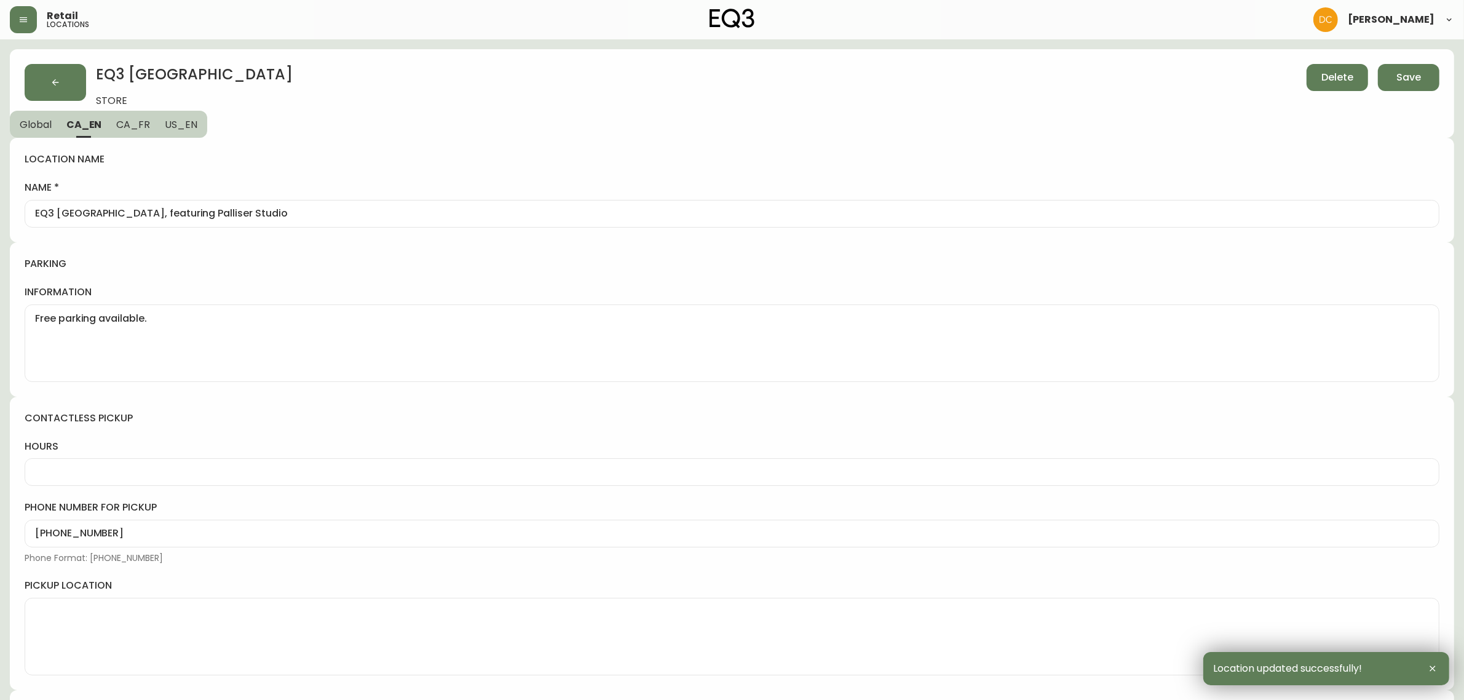
click at [121, 129] on span "CA_FR" at bounding box center [133, 124] width 34 height 13
type input "EQ3 [GEOGRAPHIC_DATA]"
type textarea "Stationnement gratuit disponible."
type input "Meubles modernes à Winnipeg"
type input "Meubles modernes à Winnipeg | Magasin EQ3 de Polo Park"
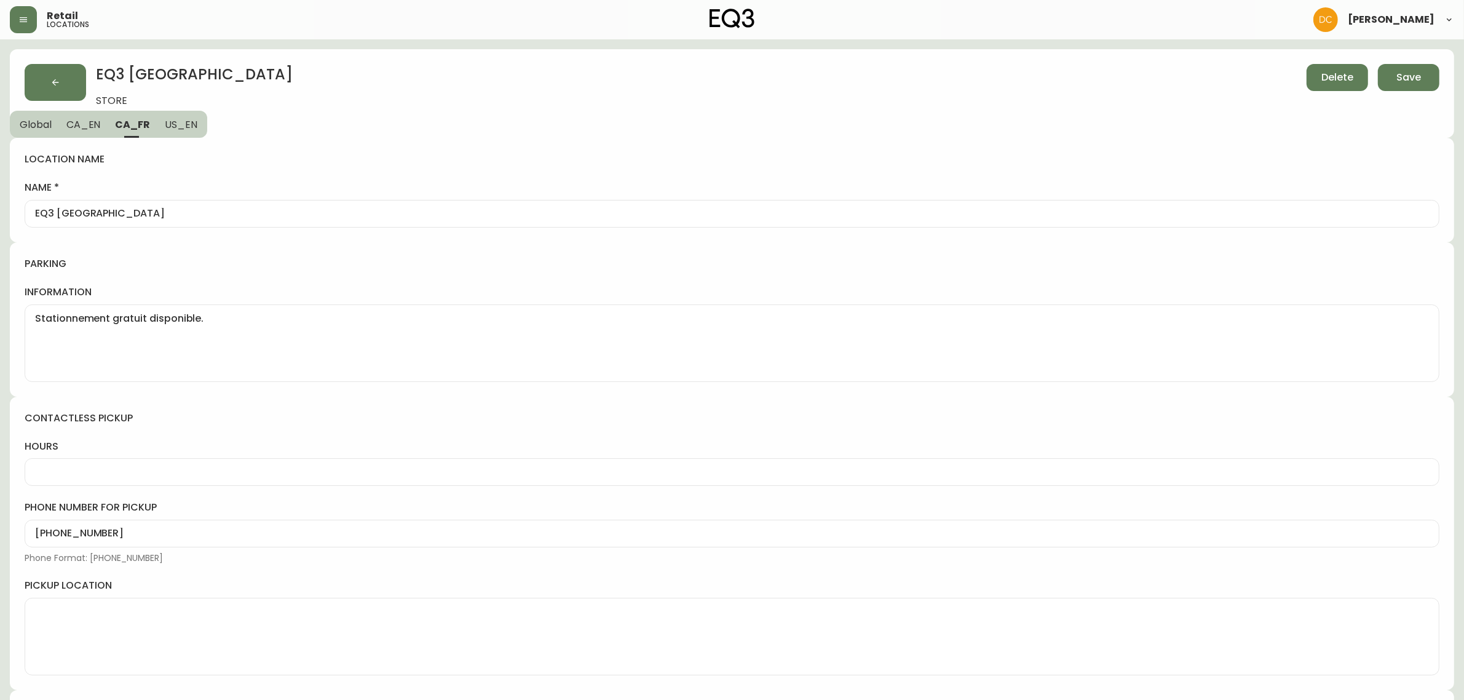
click at [186, 140] on div "location name name EQ3 Winnipeg" at bounding box center [732, 190] width 1444 height 105
click at [184, 130] on button "US_EN" at bounding box center [182, 124] width 50 height 27
type textarea "Free parking available."
type input "EQ3 Winnipeg | Furniture Store Manitoba"
type input "Discover modern furniture at our EQ3 Winnipeg location in Manitoba. Explore cus…"
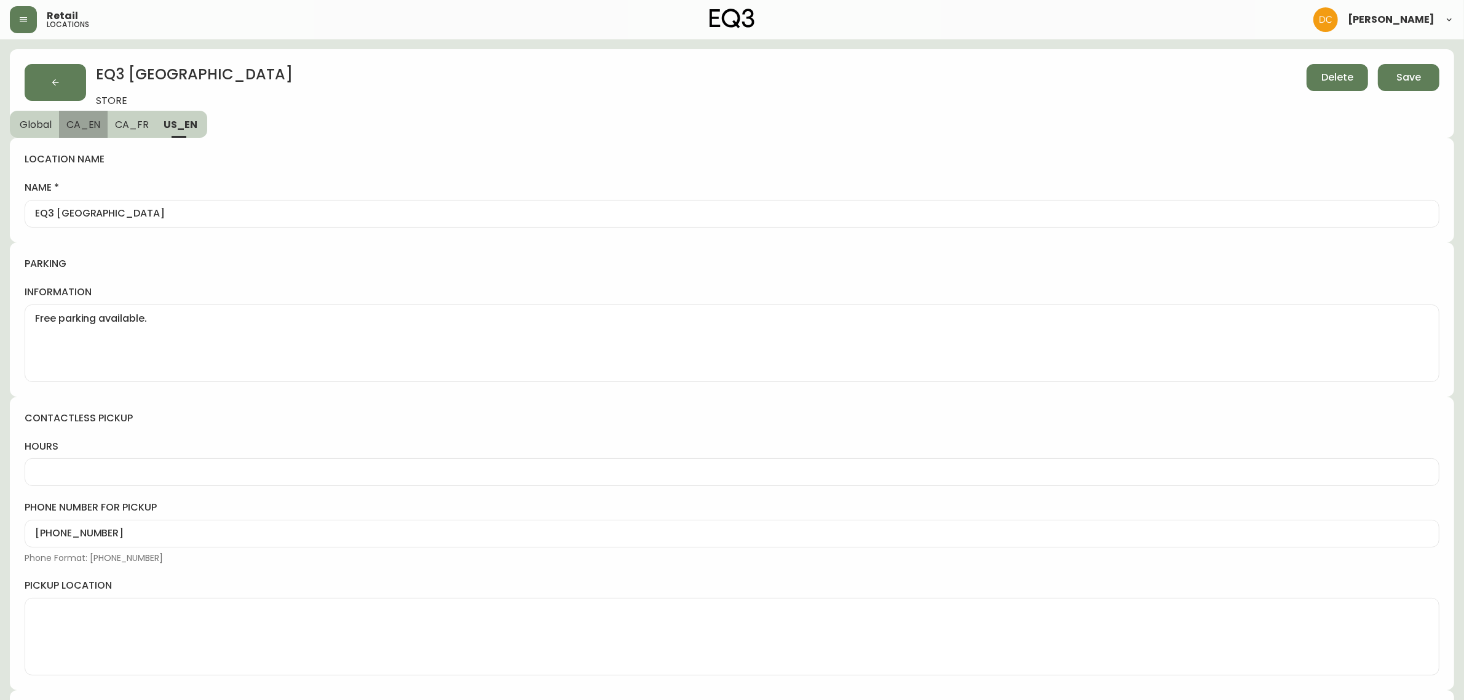
click at [79, 130] on button "CA_EN" at bounding box center [83, 124] width 49 height 27
type input "EQ3 Winnipeg - Polo Park, featuring Palliser Studio"
type input "EQ3 Polo Park | Modern Furniture Winnipeg"
type input "Explore modern furniture at our EQ3 Polo Park showroom in Winnipeg. Discover cu…"
click at [31, 128] on span "Global" at bounding box center [36, 124] width 32 height 13
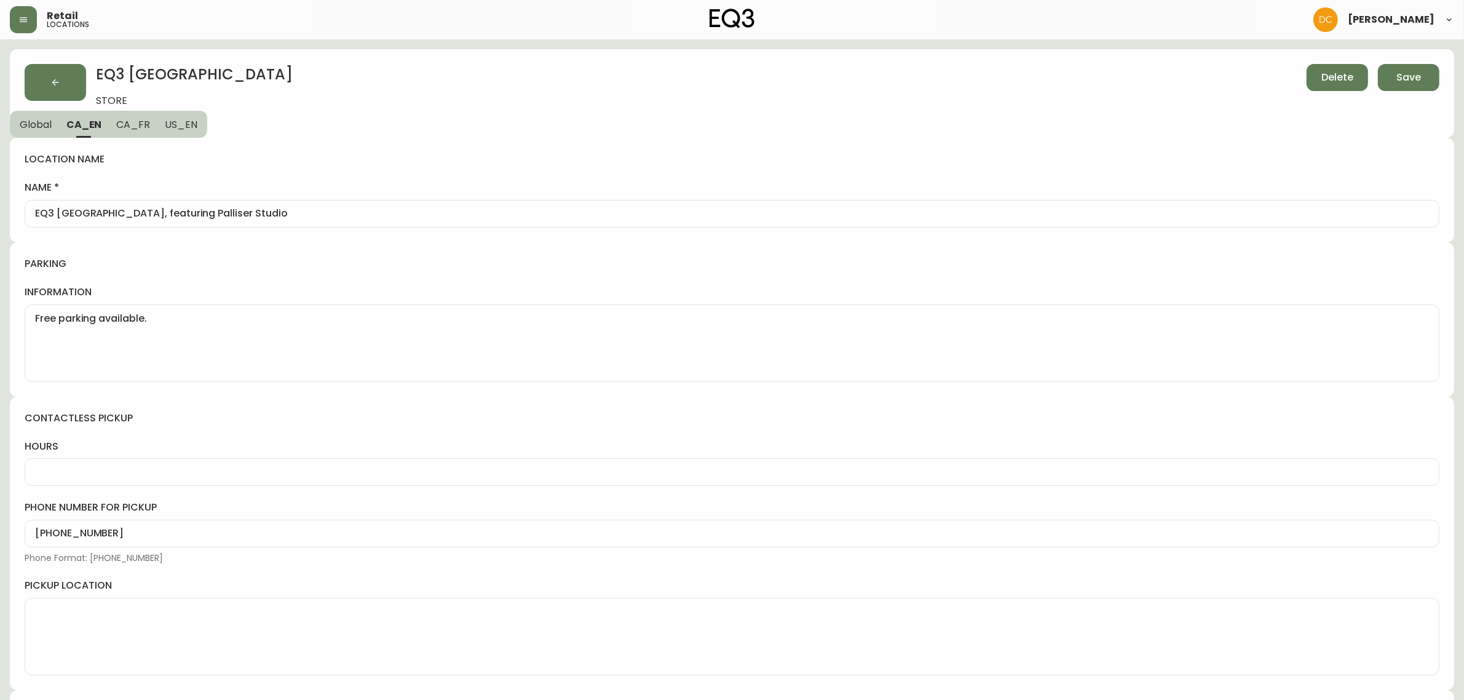
select select "MB"
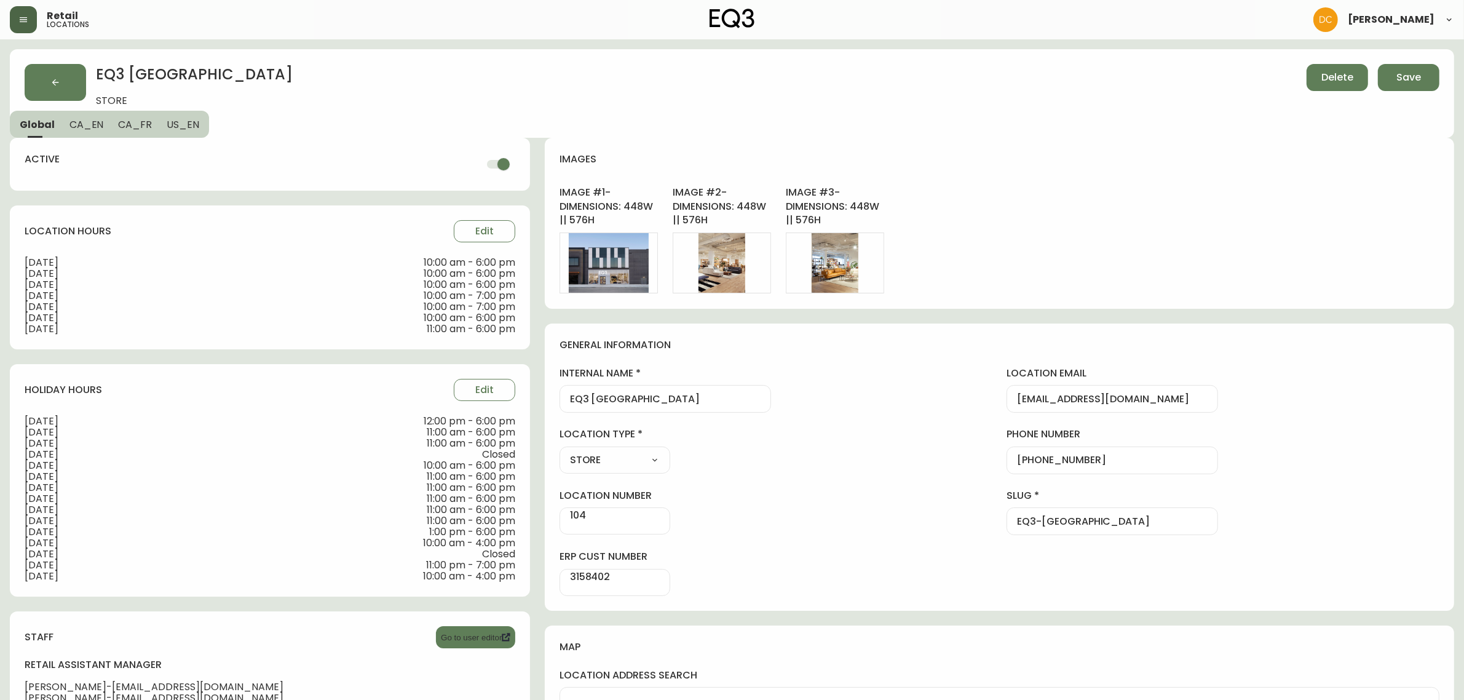
click at [23, 23] on icon "button" at bounding box center [23, 20] width 10 height 10
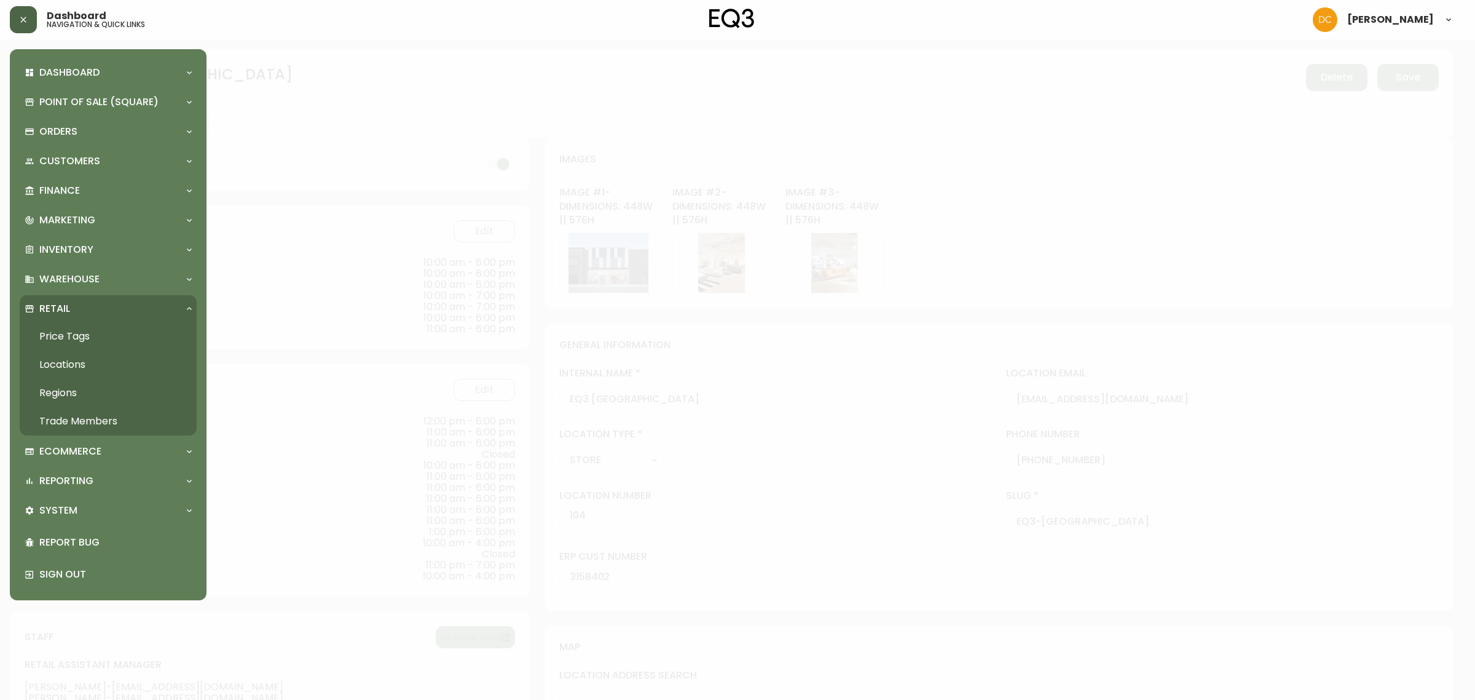
click at [98, 358] on link "Locations" at bounding box center [108, 364] width 177 height 28
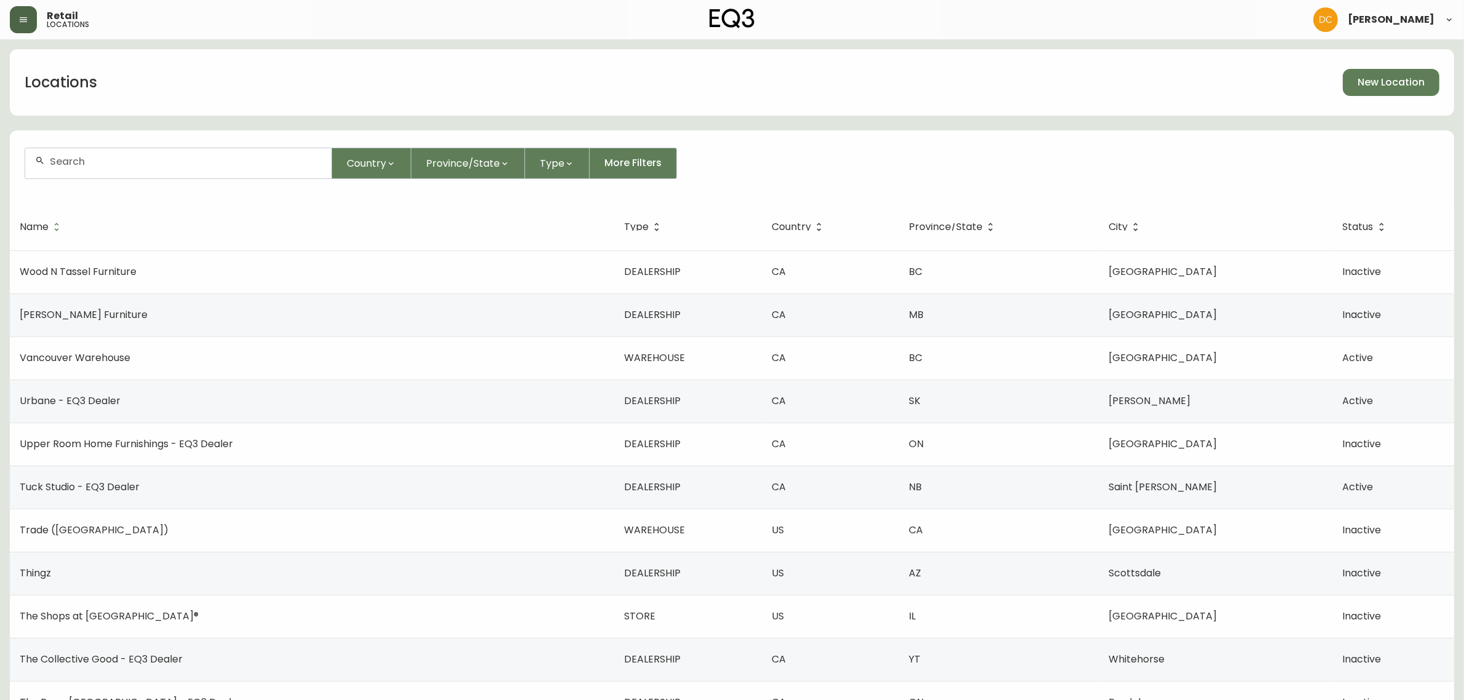
click at [23, 20] on icon "button" at bounding box center [23, 20] width 10 height 10
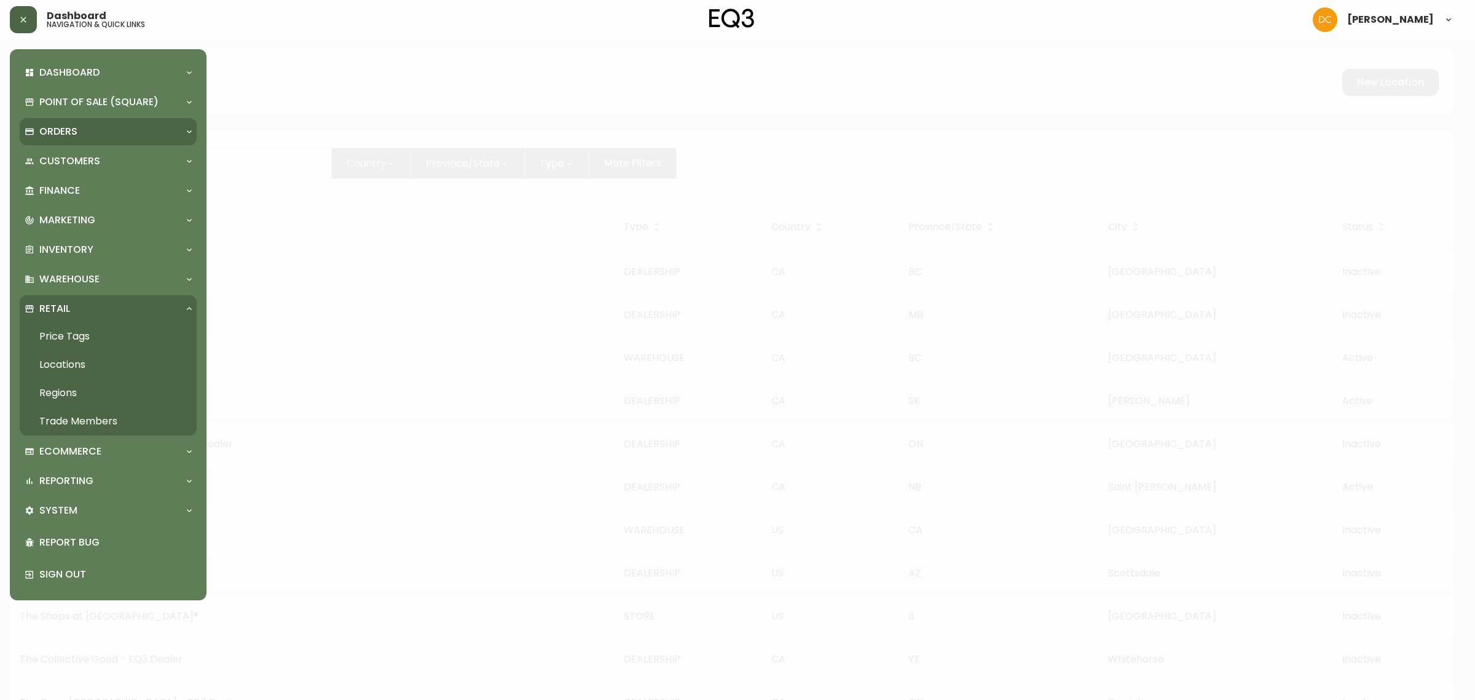
click at [73, 129] on p "Orders" at bounding box center [58, 132] width 38 height 14
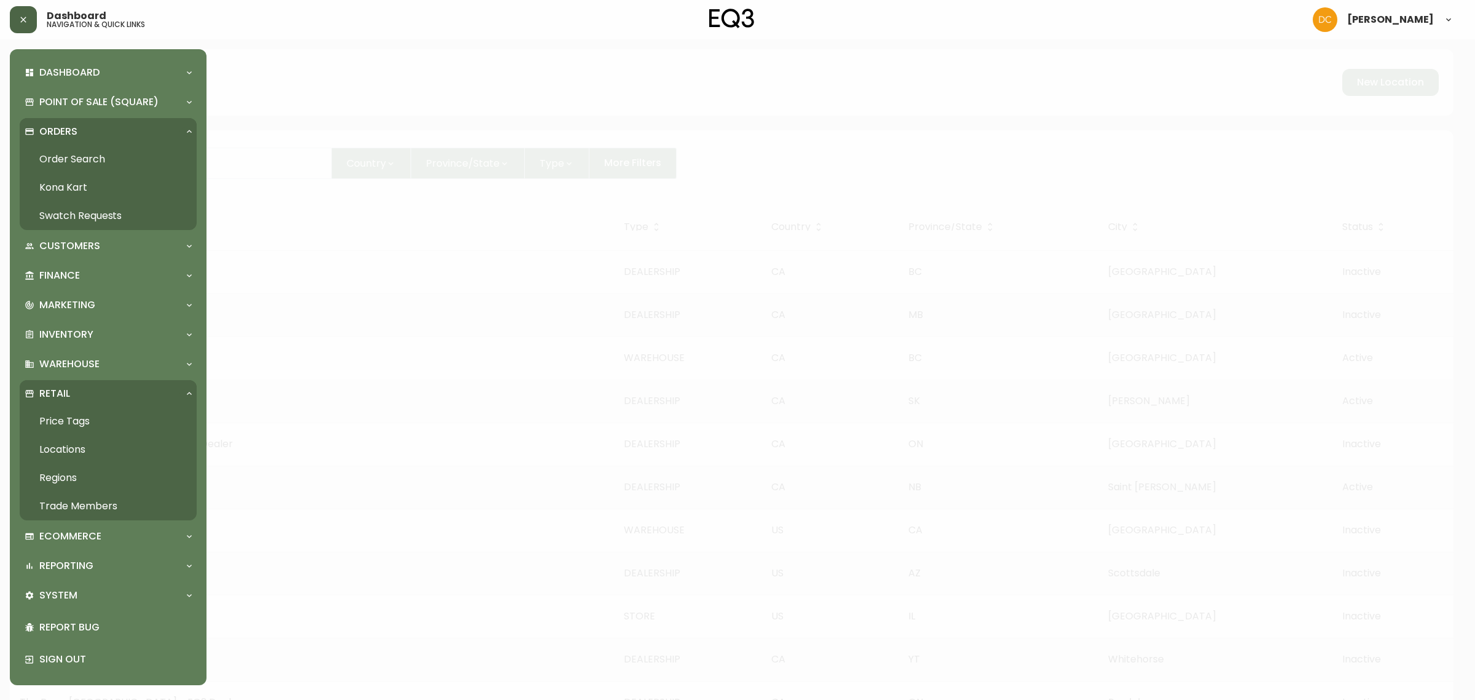
click at [81, 136] on div "Orders" at bounding box center [102, 132] width 155 height 14
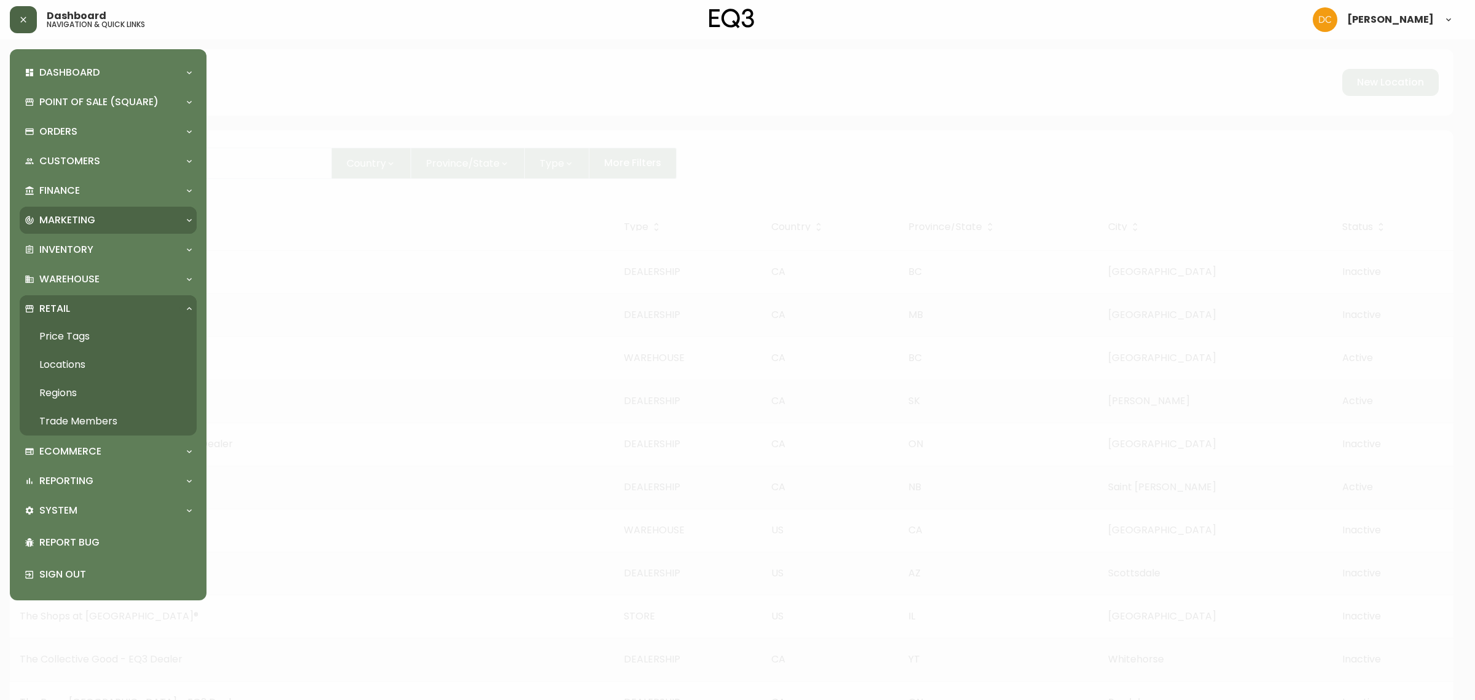
click at [81, 216] on p "Marketing" at bounding box center [67, 220] width 56 height 14
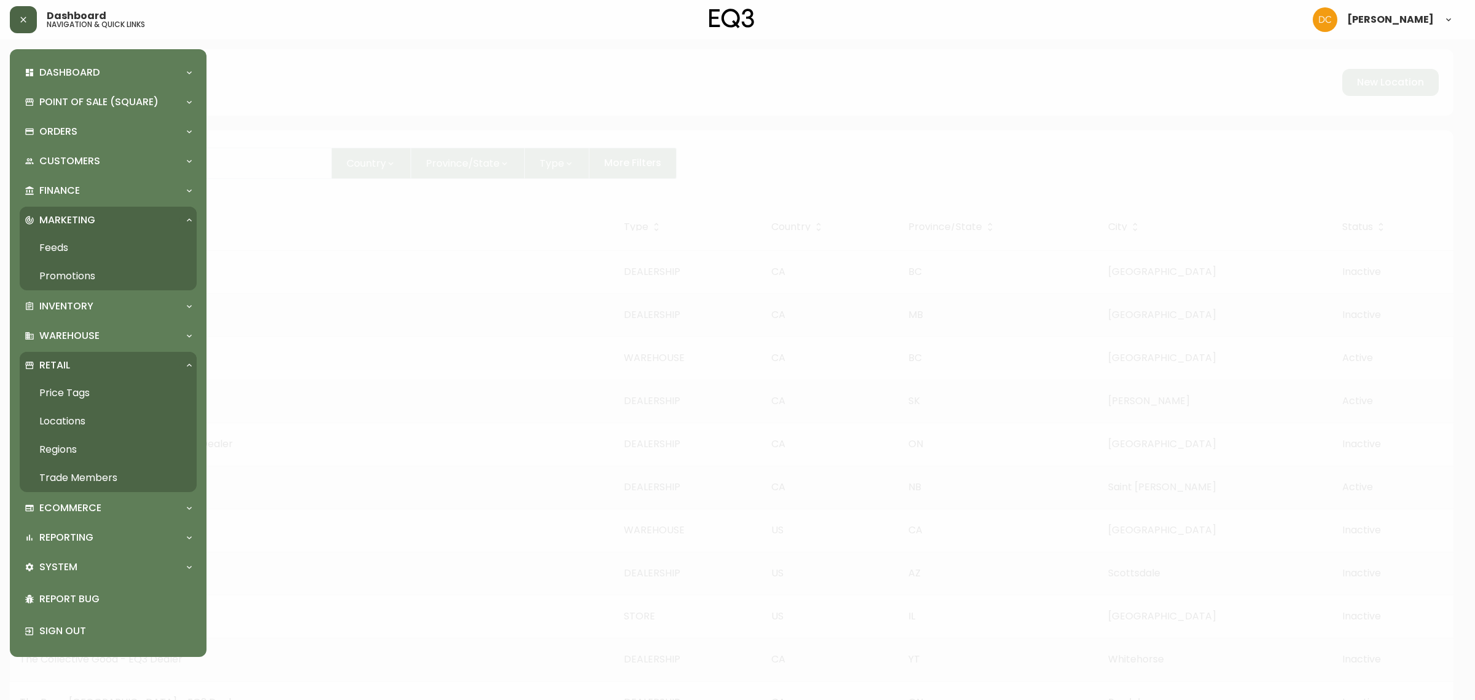
click at [78, 277] on link "Promotions" at bounding box center [108, 276] width 177 height 28
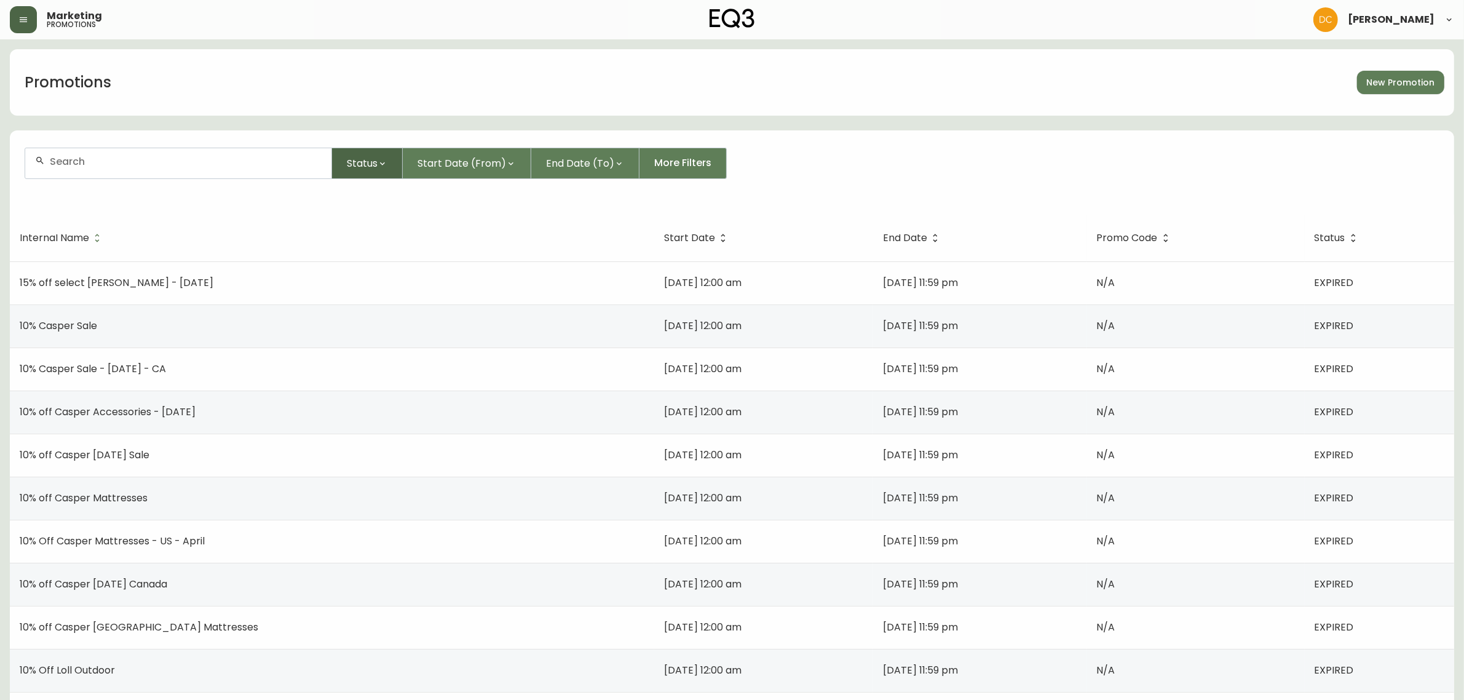
click at [352, 156] on span "Status" at bounding box center [362, 163] width 31 height 15
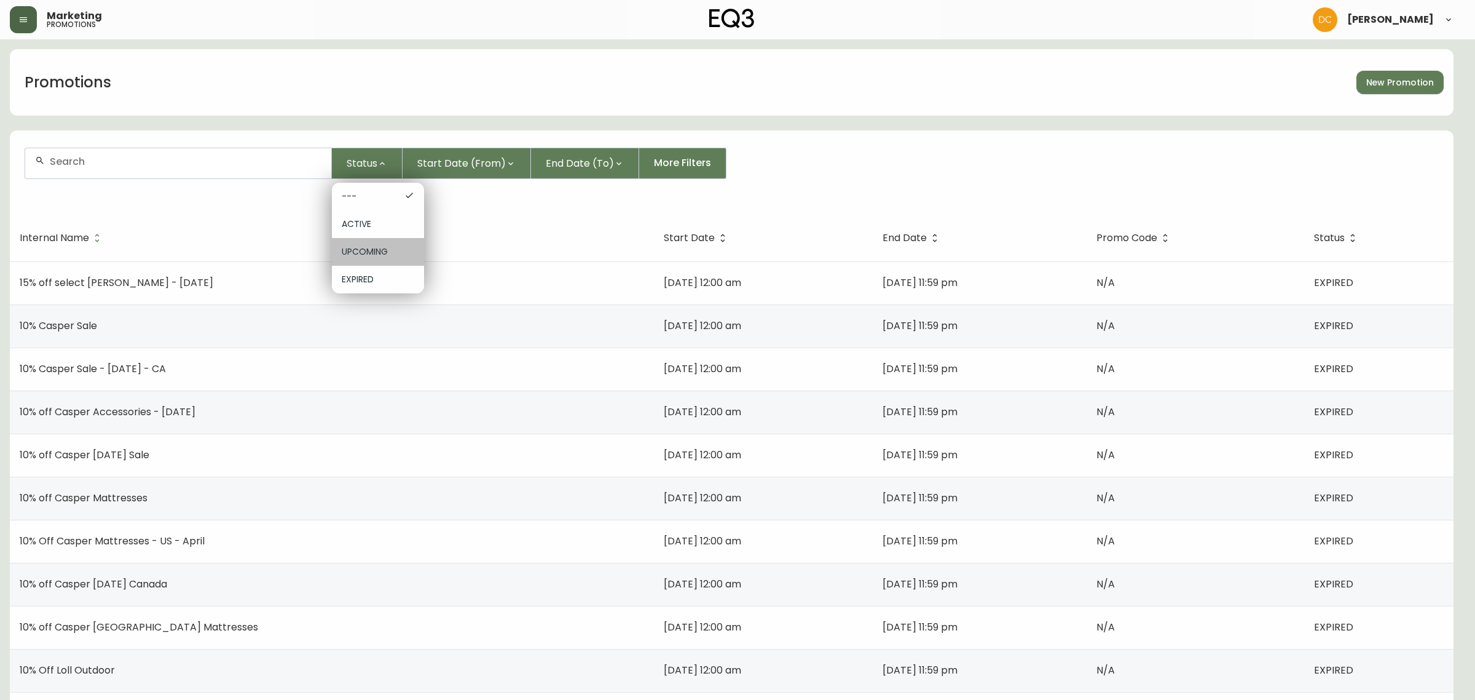
click at [355, 253] on span "UPCOMING" at bounding box center [378, 251] width 73 height 13
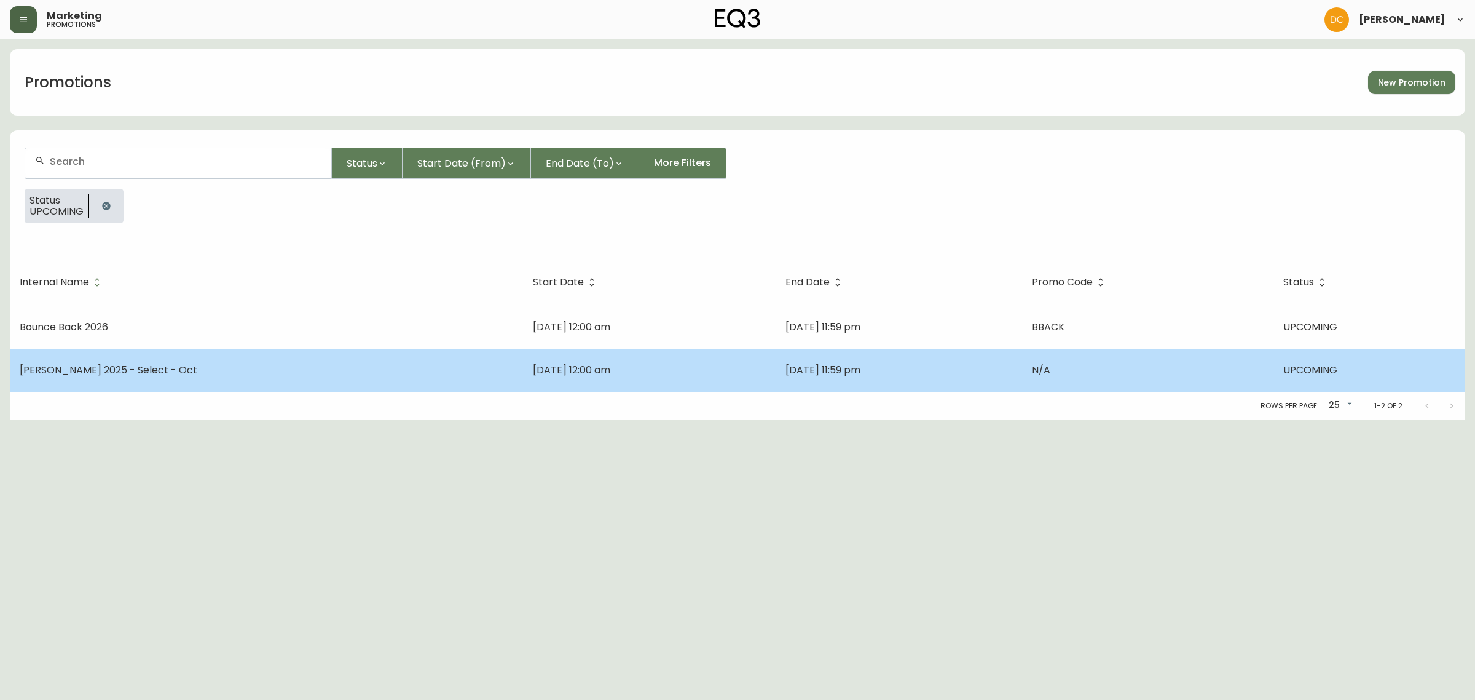
click at [220, 385] on td "Herman Miller 2025 - Select - Oct" at bounding box center [266, 370] width 513 height 43
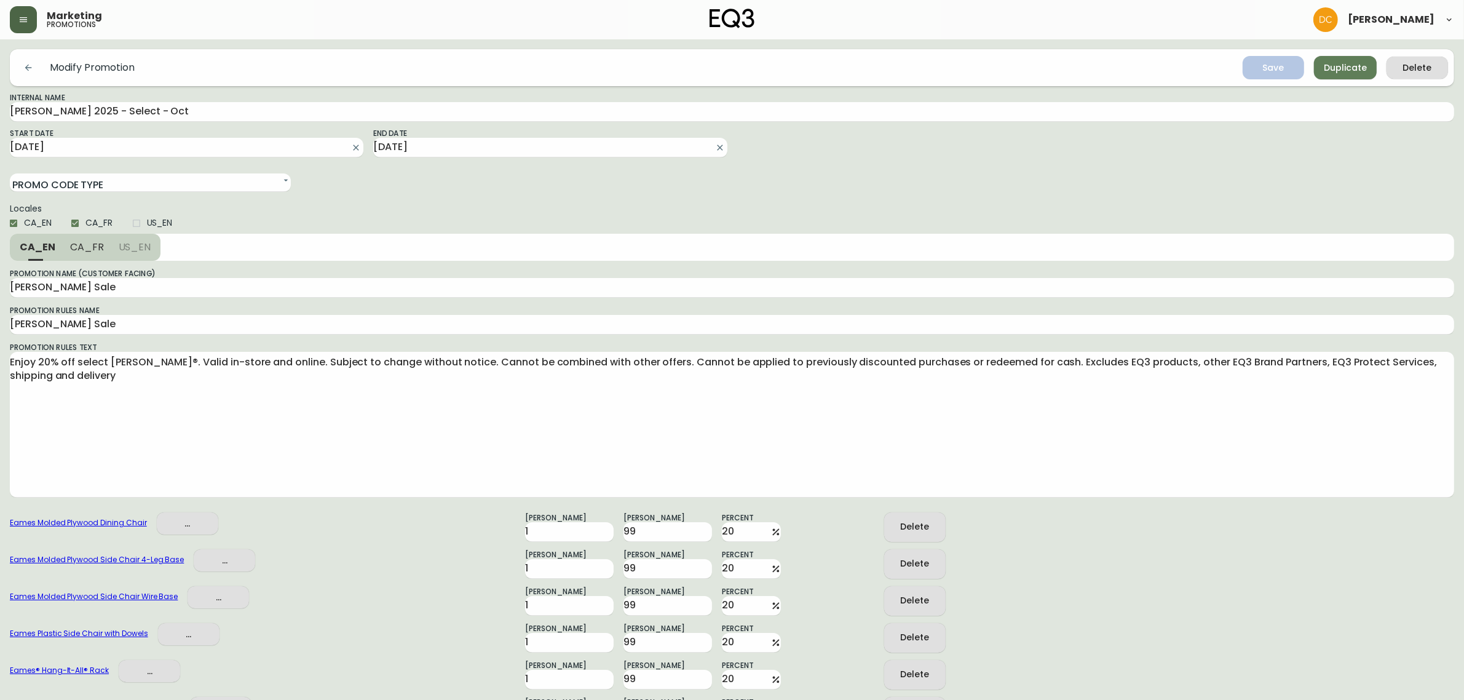
click at [22, 23] on icon "button" at bounding box center [23, 20] width 10 height 10
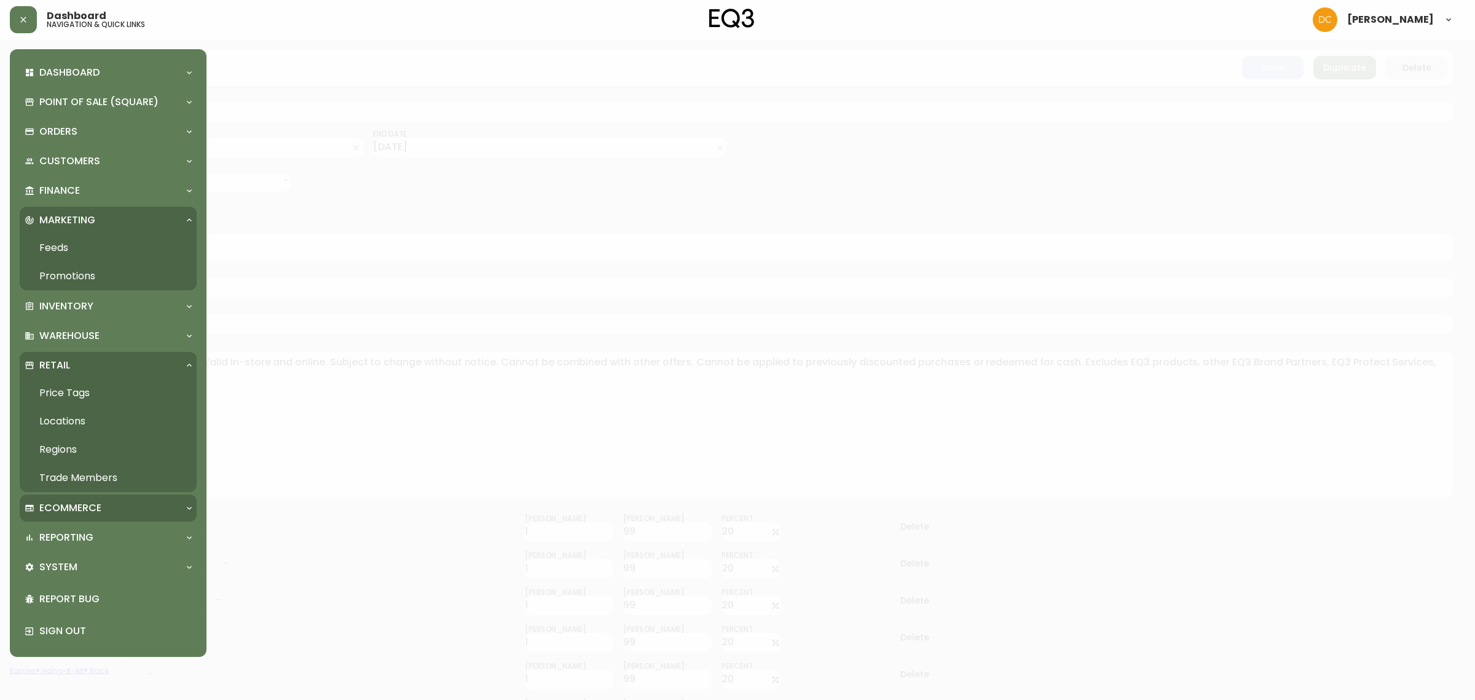
click at [111, 508] on div "Ecommerce" at bounding box center [102, 508] width 155 height 14
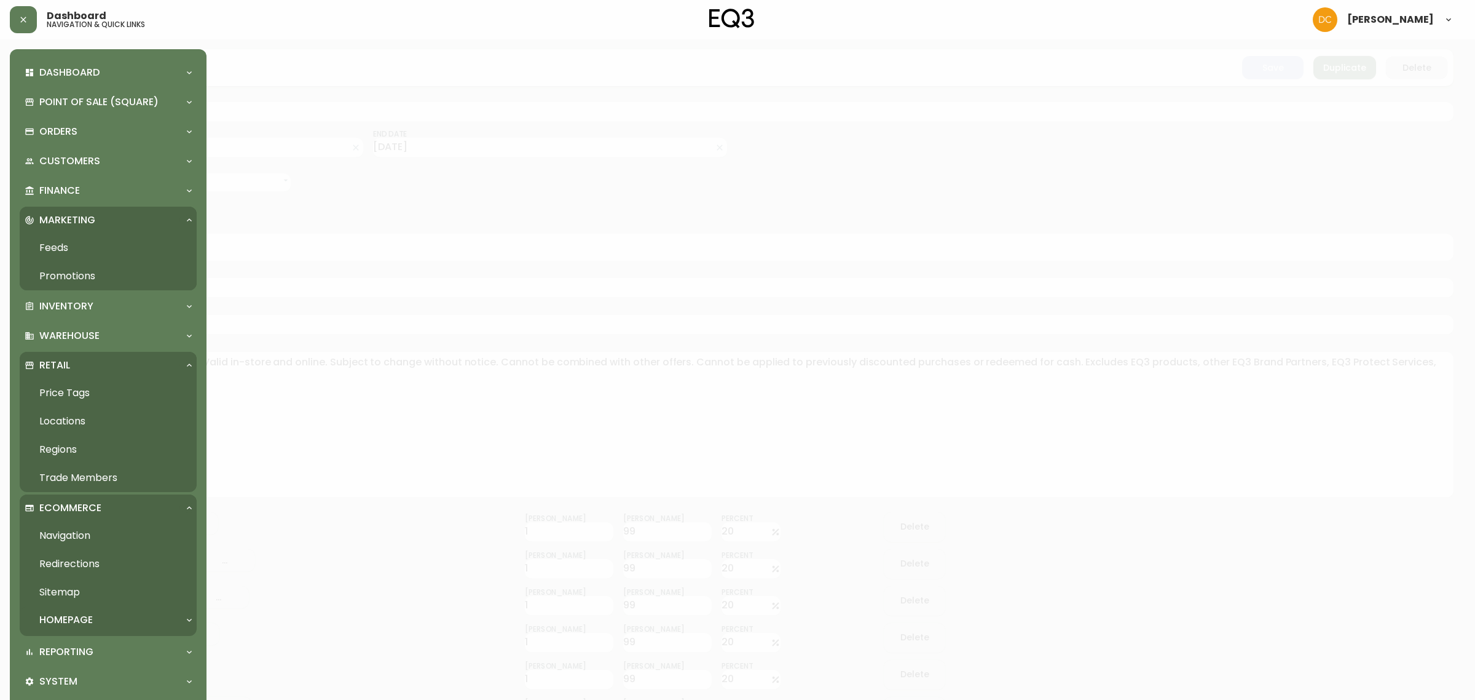
drag, startPoint x: 90, startPoint y: 613, endPoint x: 85, endPoint y: 619, distance: 7.9
click at [87, 613] on p "Homepage" at bounding box center [65, 620] width 53 height 14
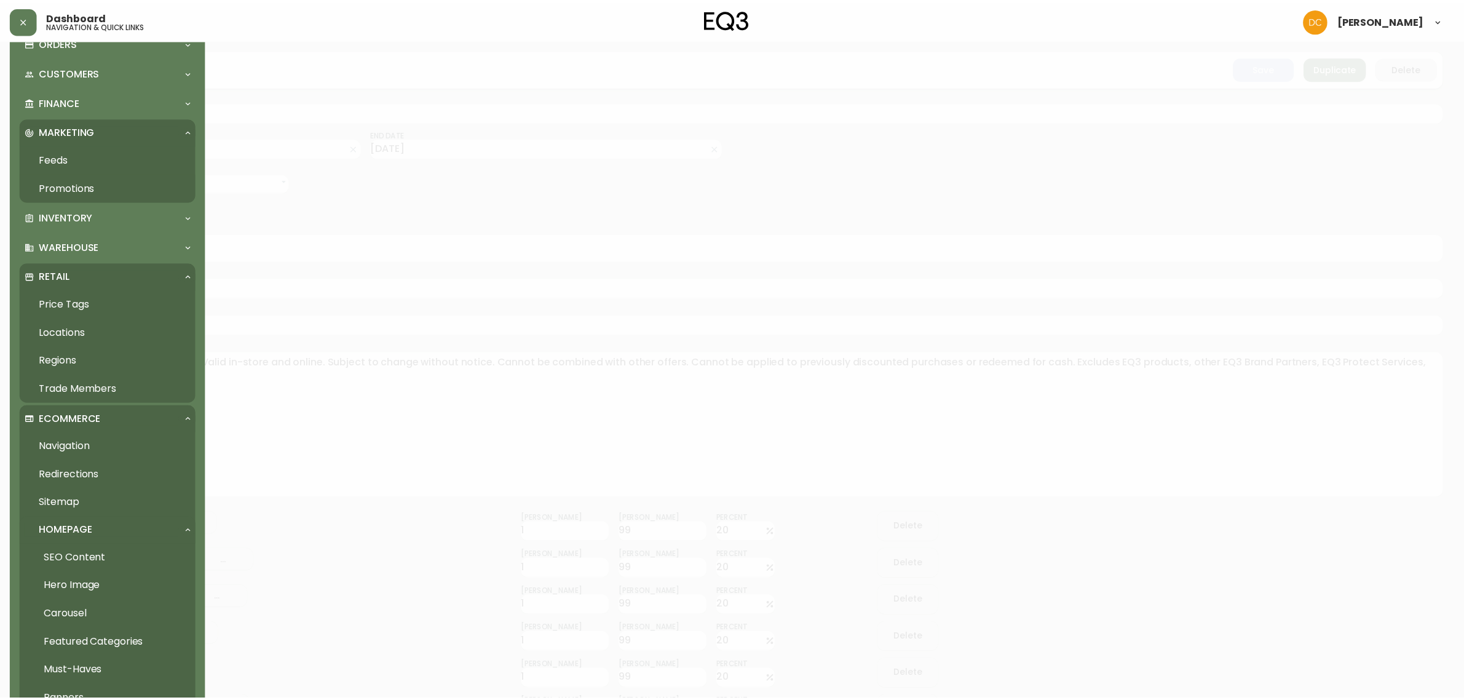
scroll to position [231, 0]
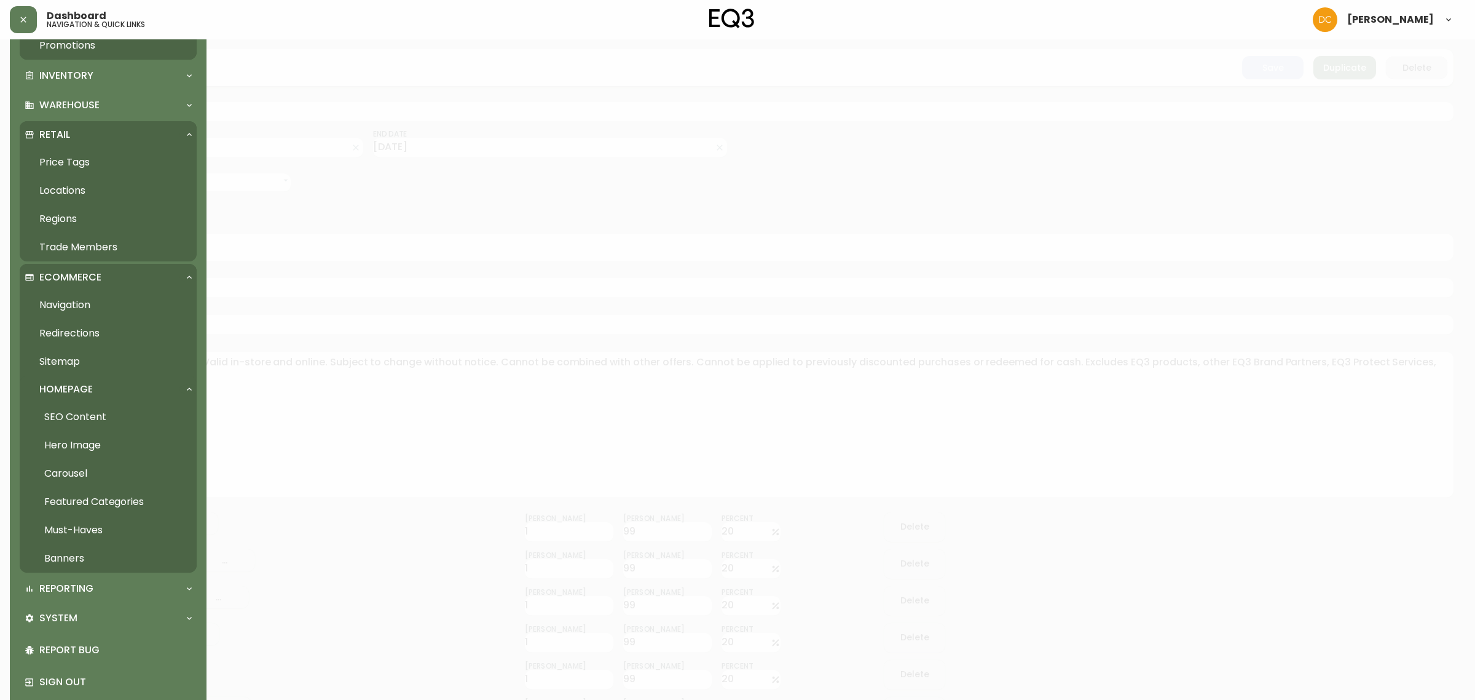
click at [100, 469] on link "Carousel" at bounding box center [108, 473] width 177 height 28
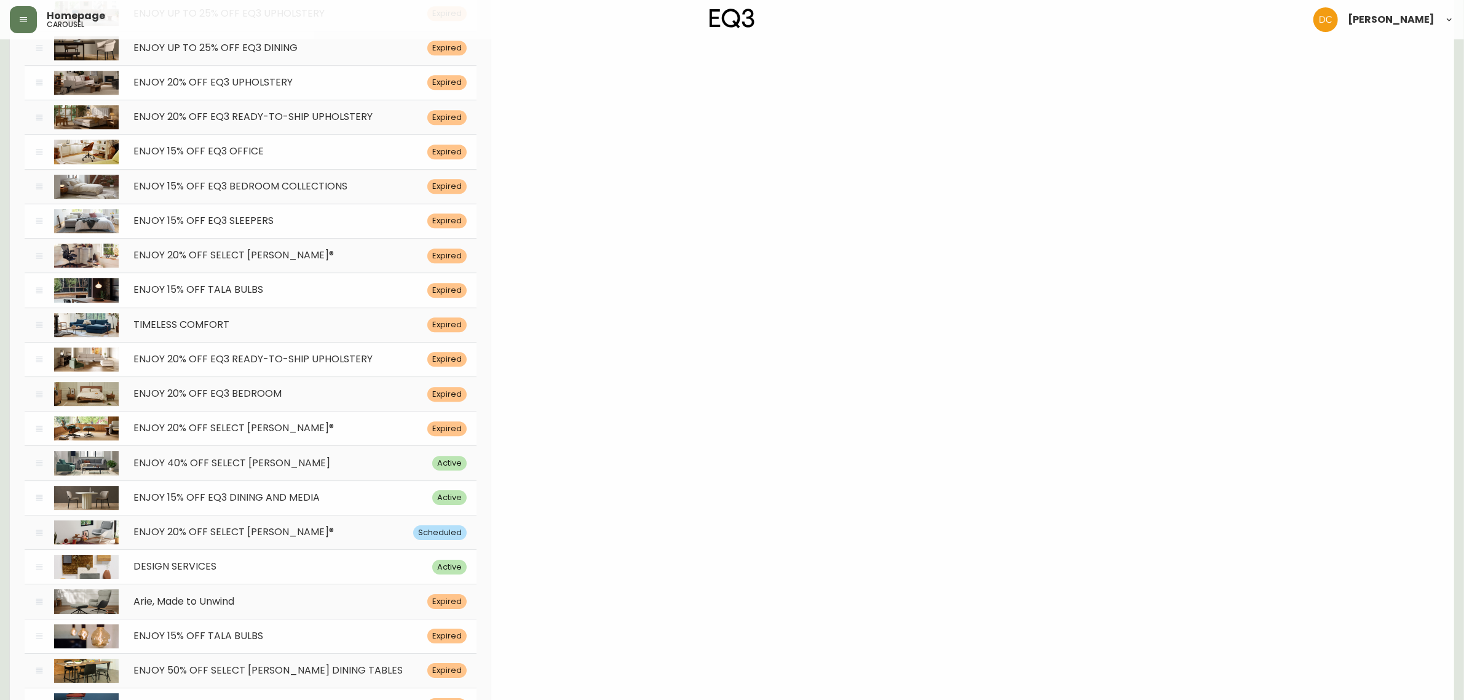
scroll to position [4707, 0]
